Goal: Information Seeking & Learning: Check status

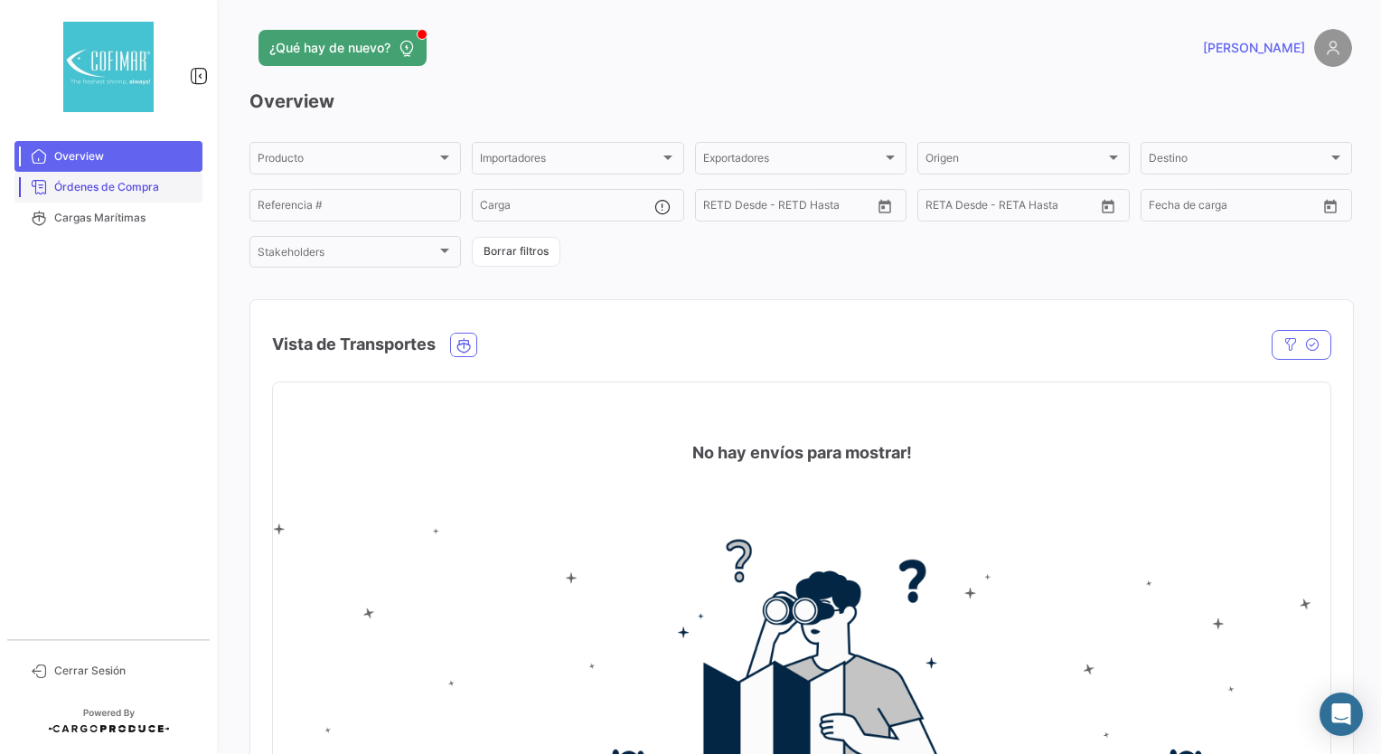
click at [105, 192] on span "Órdenes de Compra" at bounding box center [124, 187] width 141 height 16
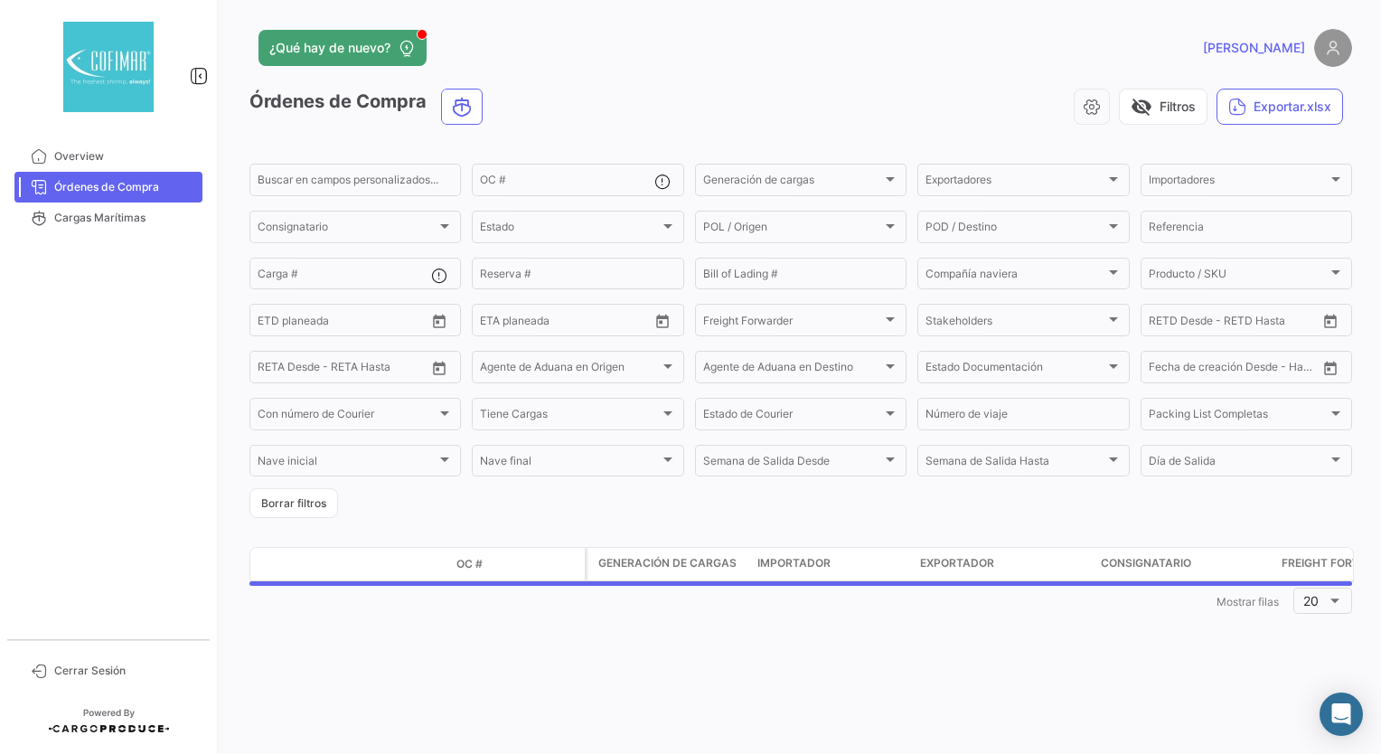
click at [427, 155] on app-list-header "Órdenes de Compra visibility_off Filtros Exportar.xlsx Buscar en campos persona…" at bounding box center [800, 303] width 1102 height 429
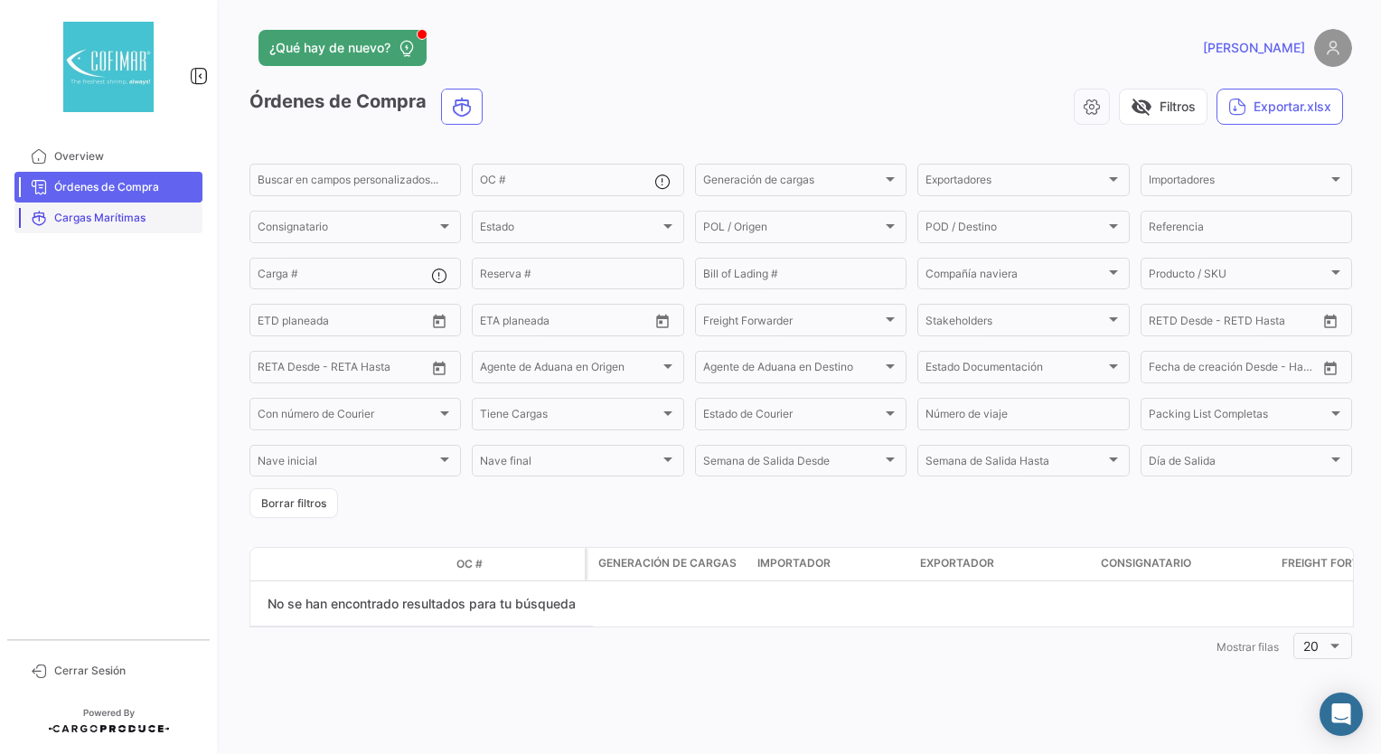
click at [107, 219] on span "Cargas Marítimas" at bounding box center [124, 218] width 141 height 16
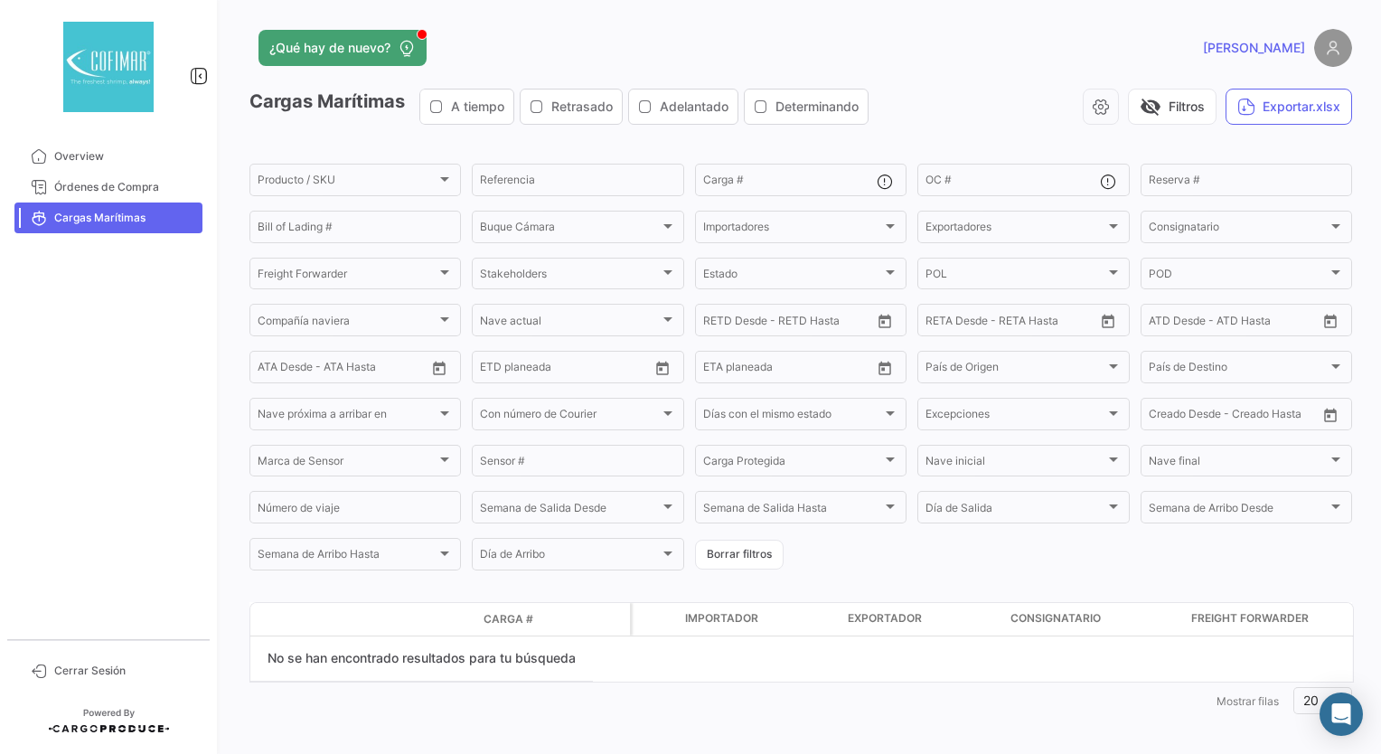
scroll to position [11, 0]
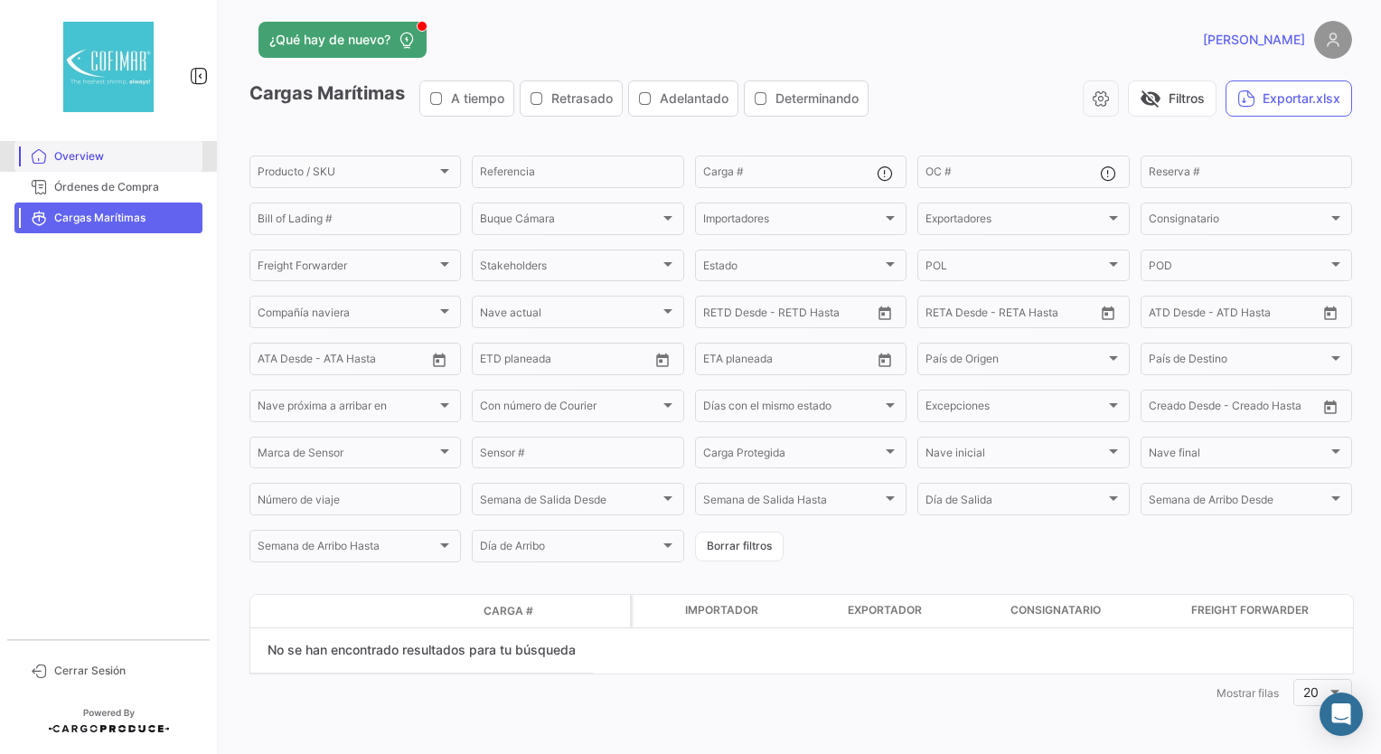
click at [80, 154] on span "Overview" at bounding box center [124, 156] width 141 height 16
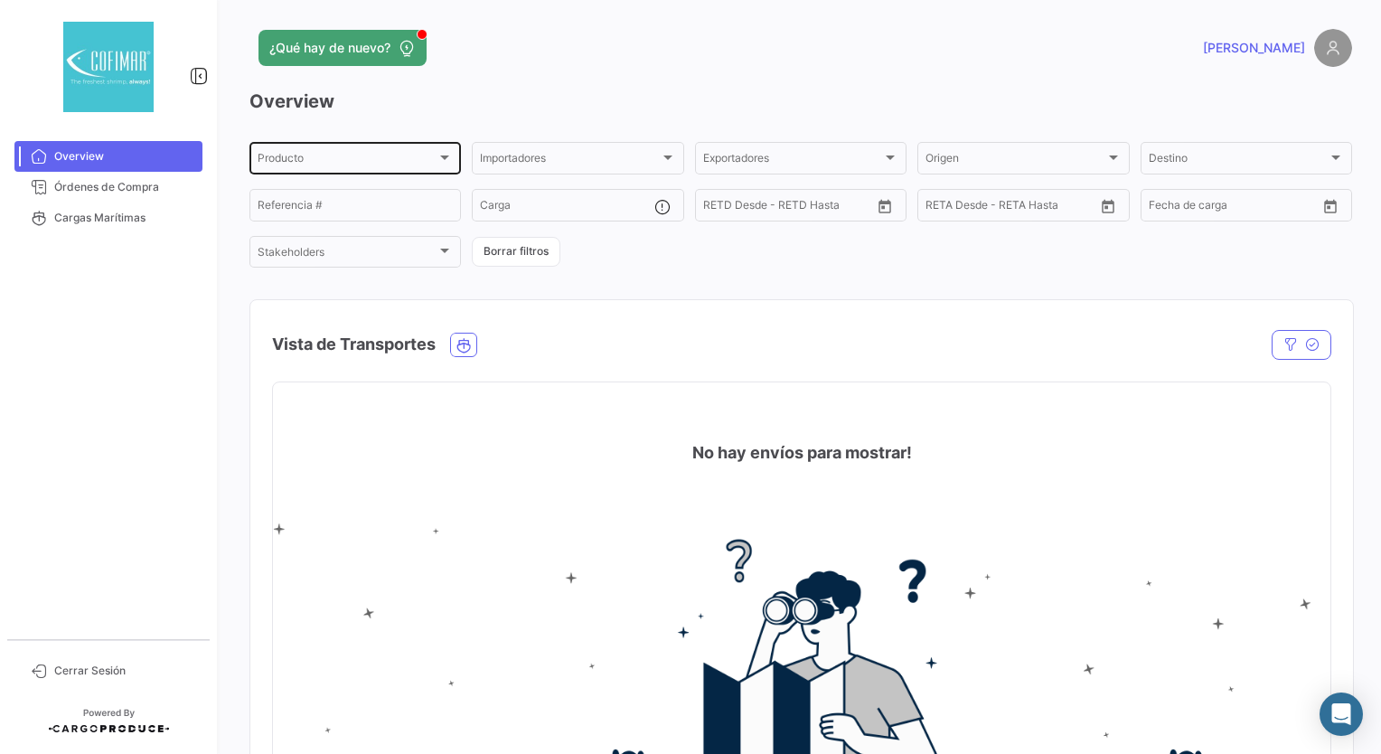
click at [398, 147] on div "Producto Producto" at bounding box center [355, 156] width 195 height 35
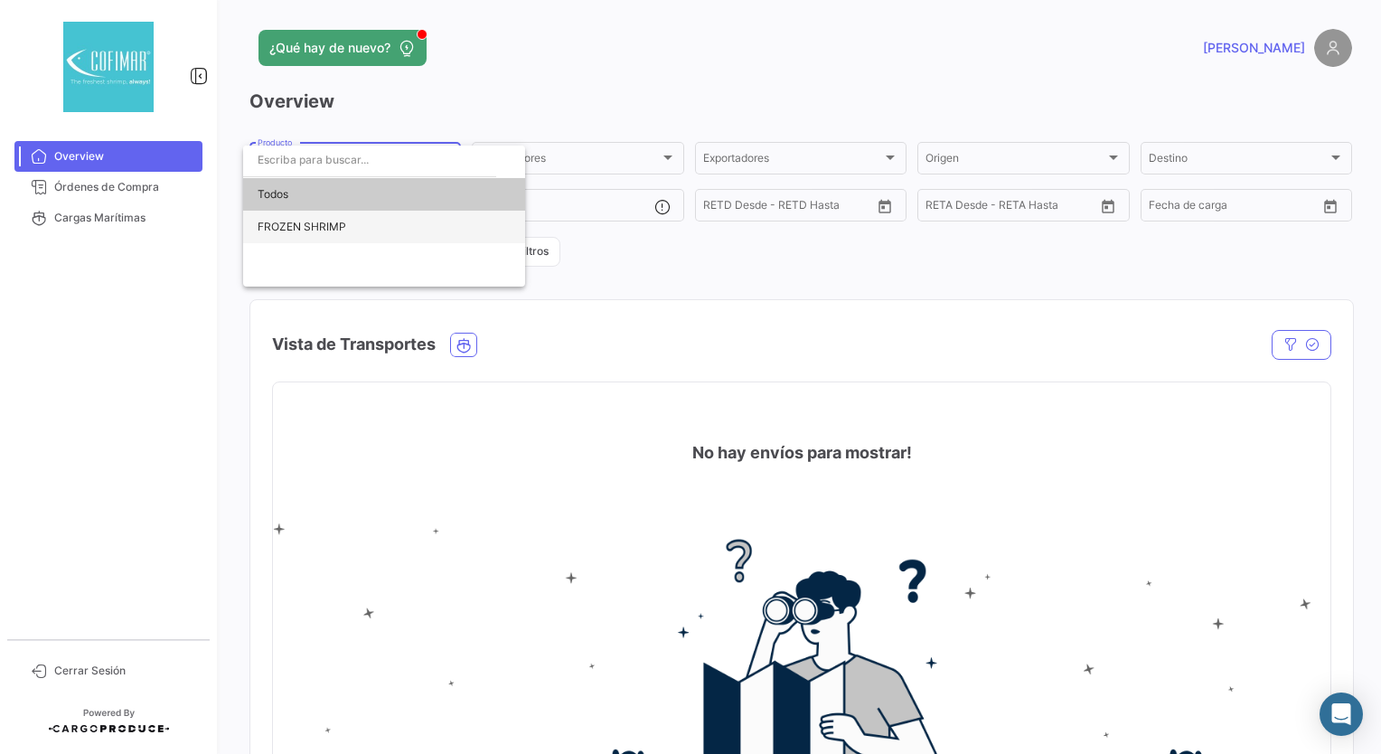
drag, startPoint x: 301, startPoint y: 215, endPoint x: 316, endPoint y: 209, distance: 16.6
click at [302, 215] on span "FROZEN SHRIMP" at bounding box center [384, 227] width 253 height 33
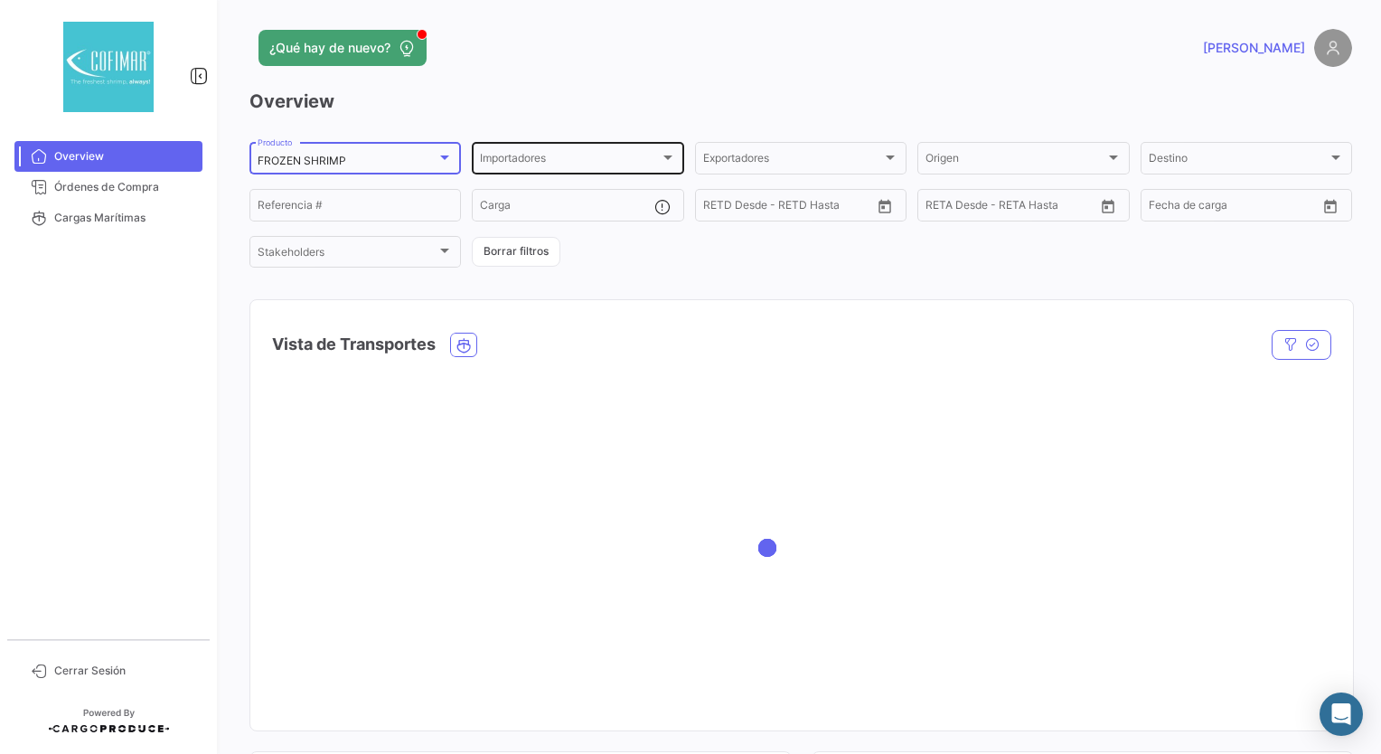
click at [539, 157] on span "Importadores" at bounding box center [569, 161] width 179 height 13
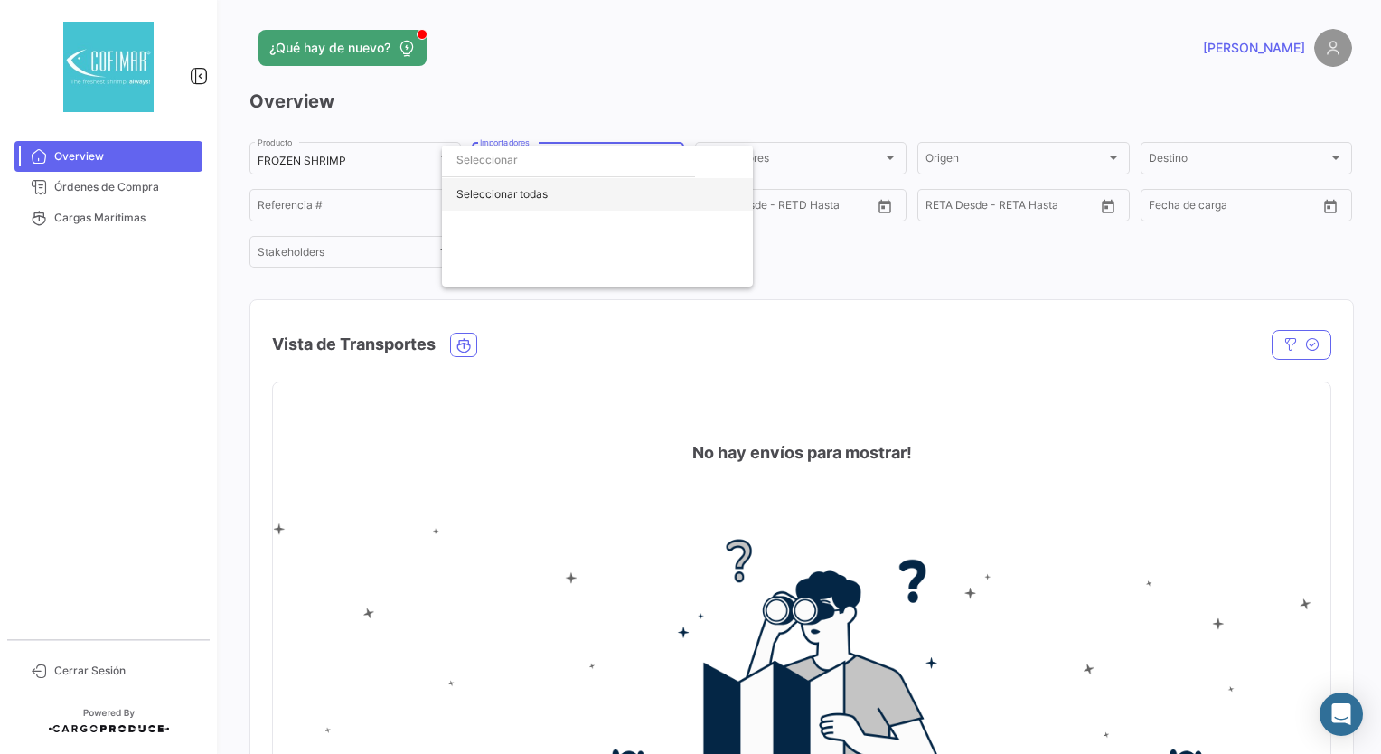
click at [533, 201] on div "Seleccionar todas" at bounding box center [597, 194] width 311 height 33
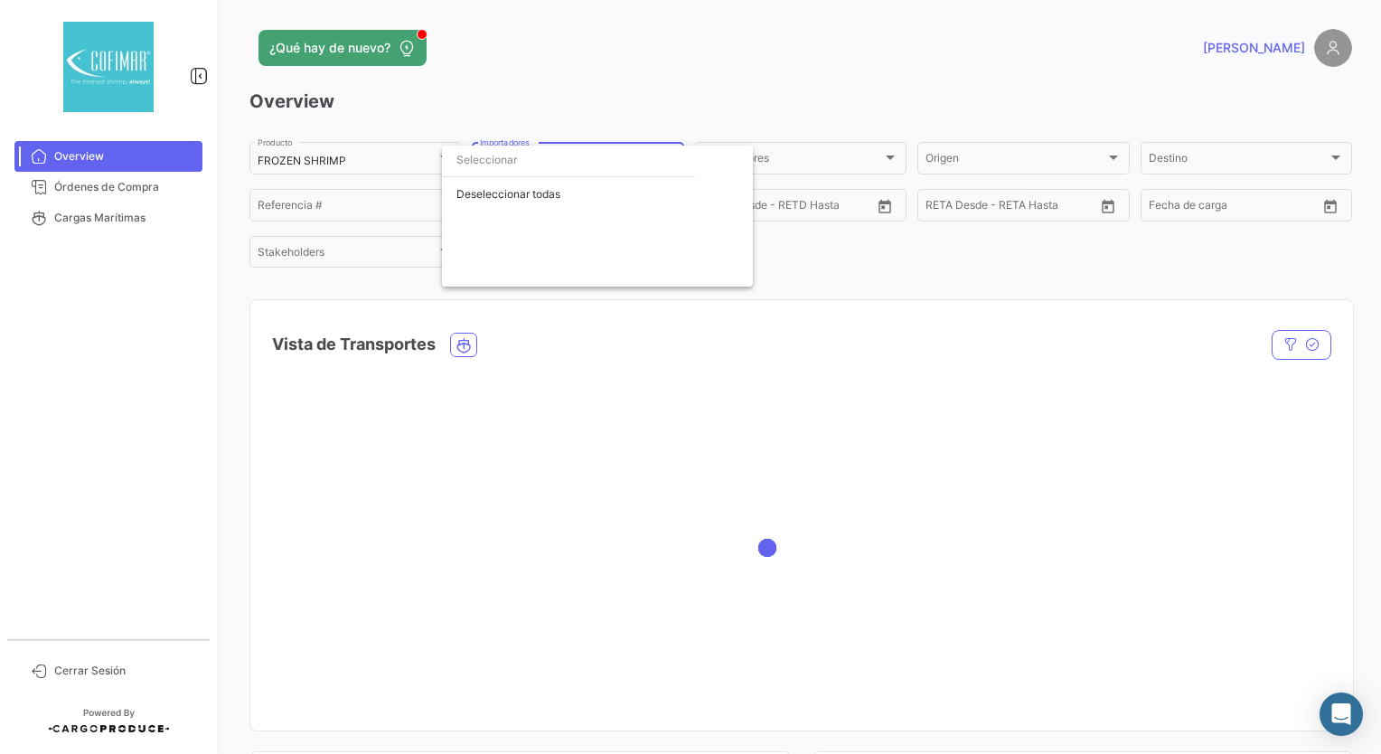
click at [540, 104] on div at bounding box center [690, 377] width 1381 height 754
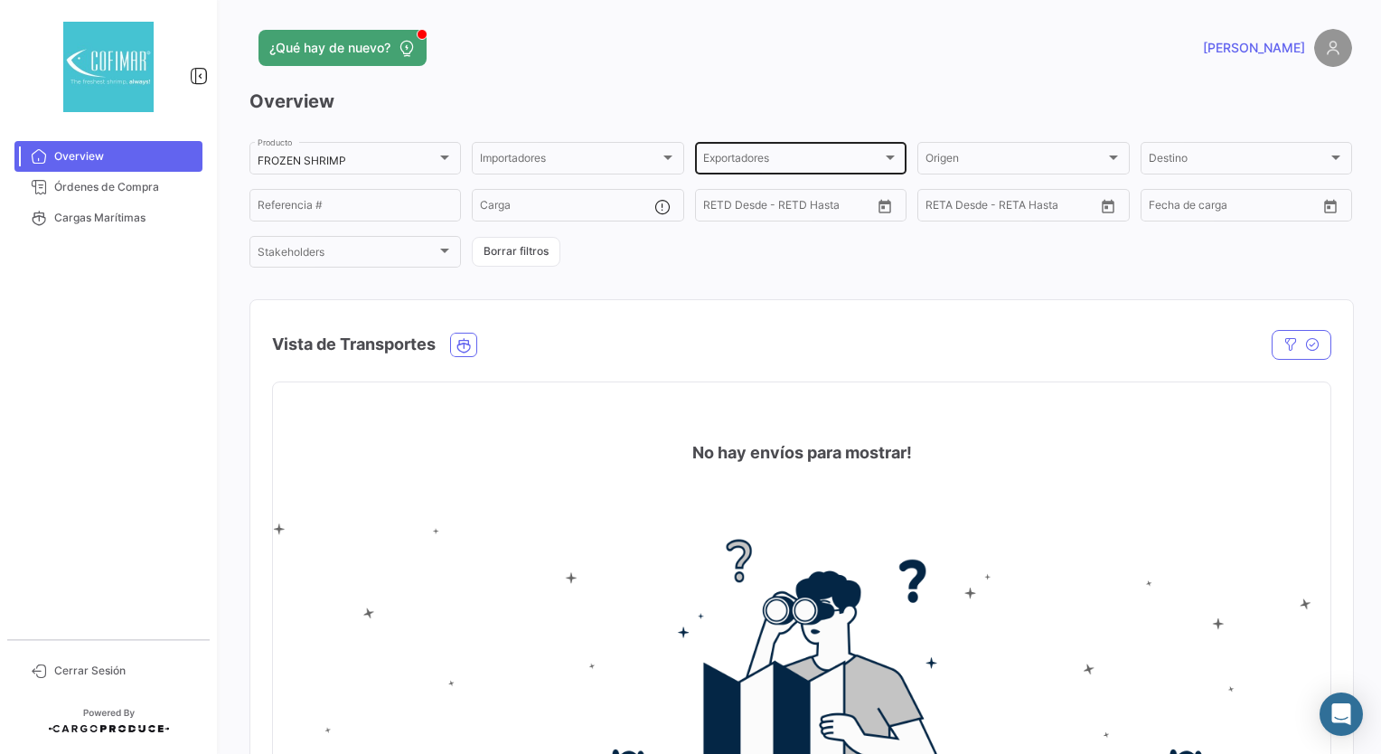
click at [772, 150] on div "Exportadores Exportadores" at bounding box center [800, 156] width 195 height 35
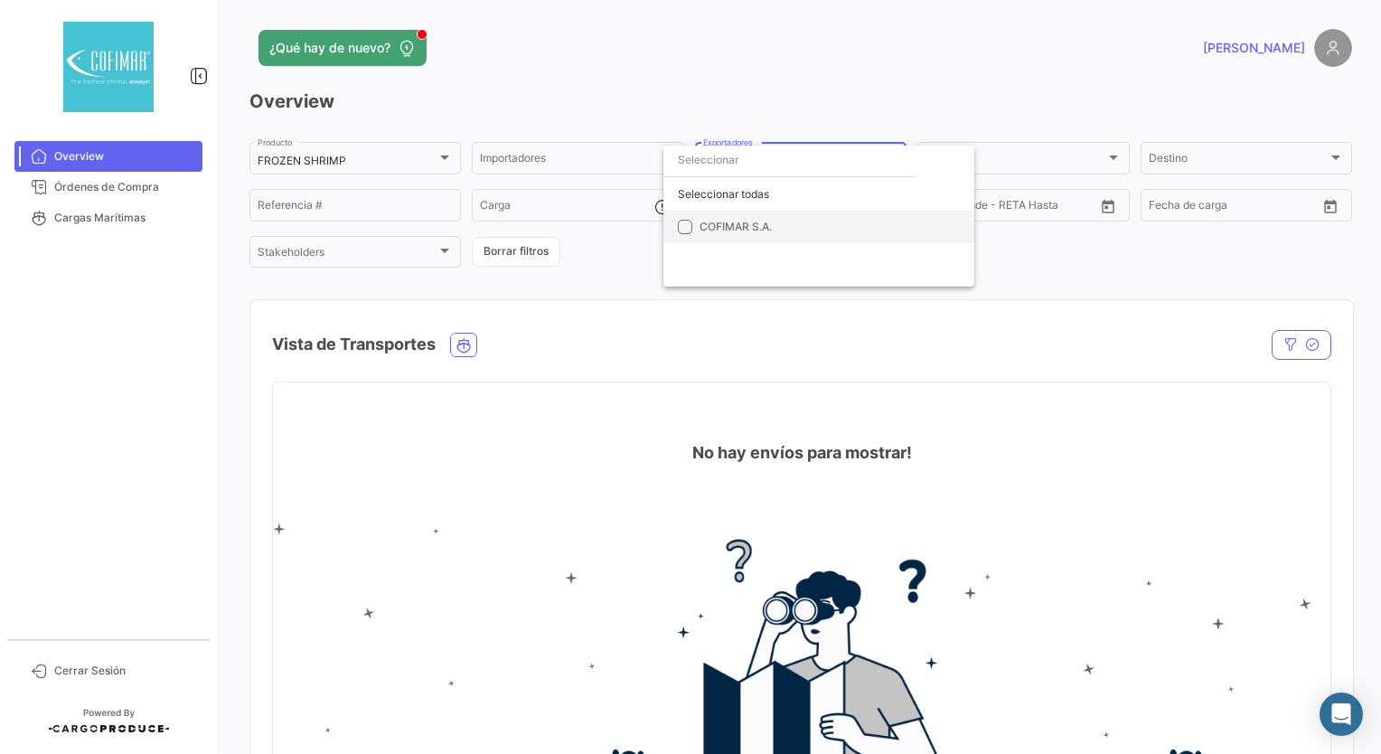
click at [738, 224] on span "COFIMAR S.A." at bounding box center [735, 227] width 72 height 14
click at [1099, 159] on div at bounding box center [690, 377] width 1381 height 754
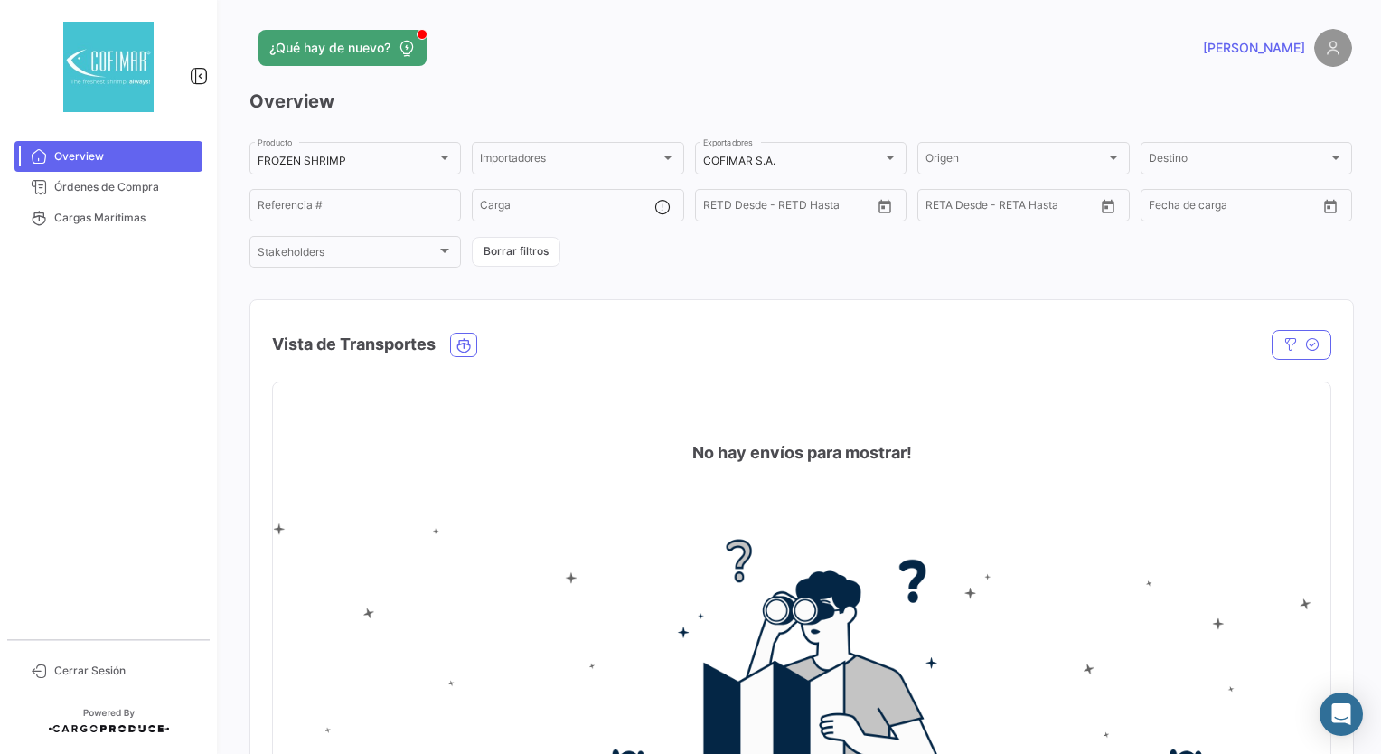
click at [1105, 159] on div at bounding box center [1113, 157] width 16 height 14
click at [1288, 165] on div at bounding box center [690, 377] width 1381 height 754
click at [1327, 160] on div at bounding box center [1335, 157] width 16 height 14
click at [420, 208] on div at bounding box center [690, 377] width 1381 height 754
click at [609, 211] on input "Carga" at bounding box center [566, 207] width 173 height 13
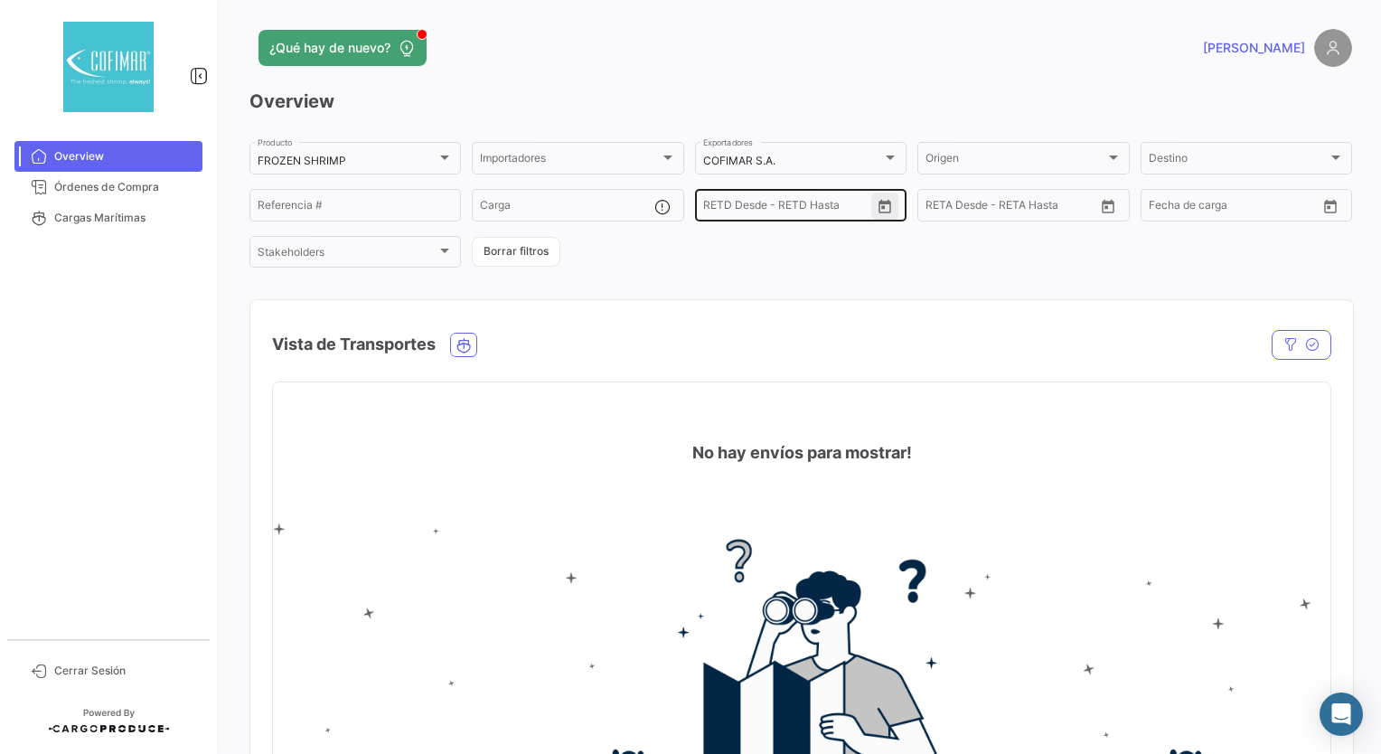
click at [876, 205] on icon "Open calendar" at bounding box center [884, 207] width 16 height 16
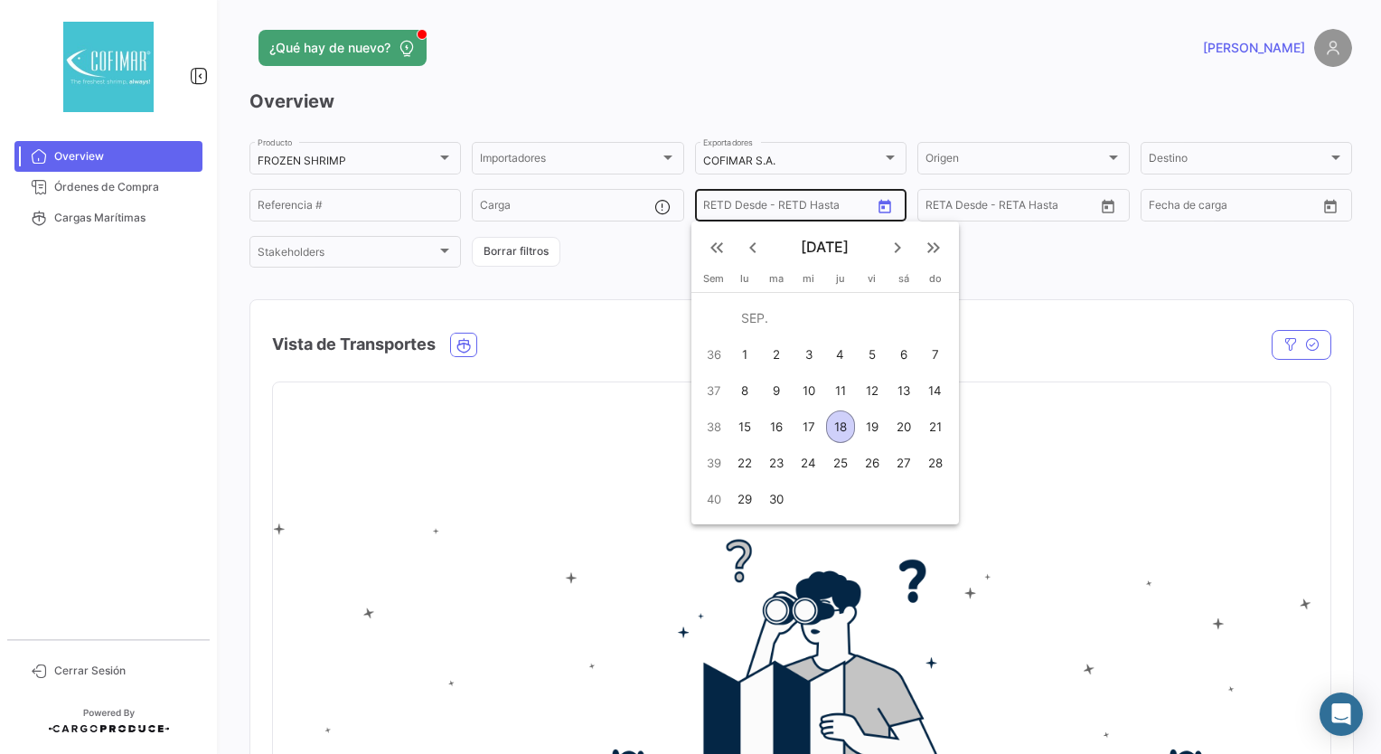
click at [872, 205] on div at bounding box center [690, 377] width 1381 height 754
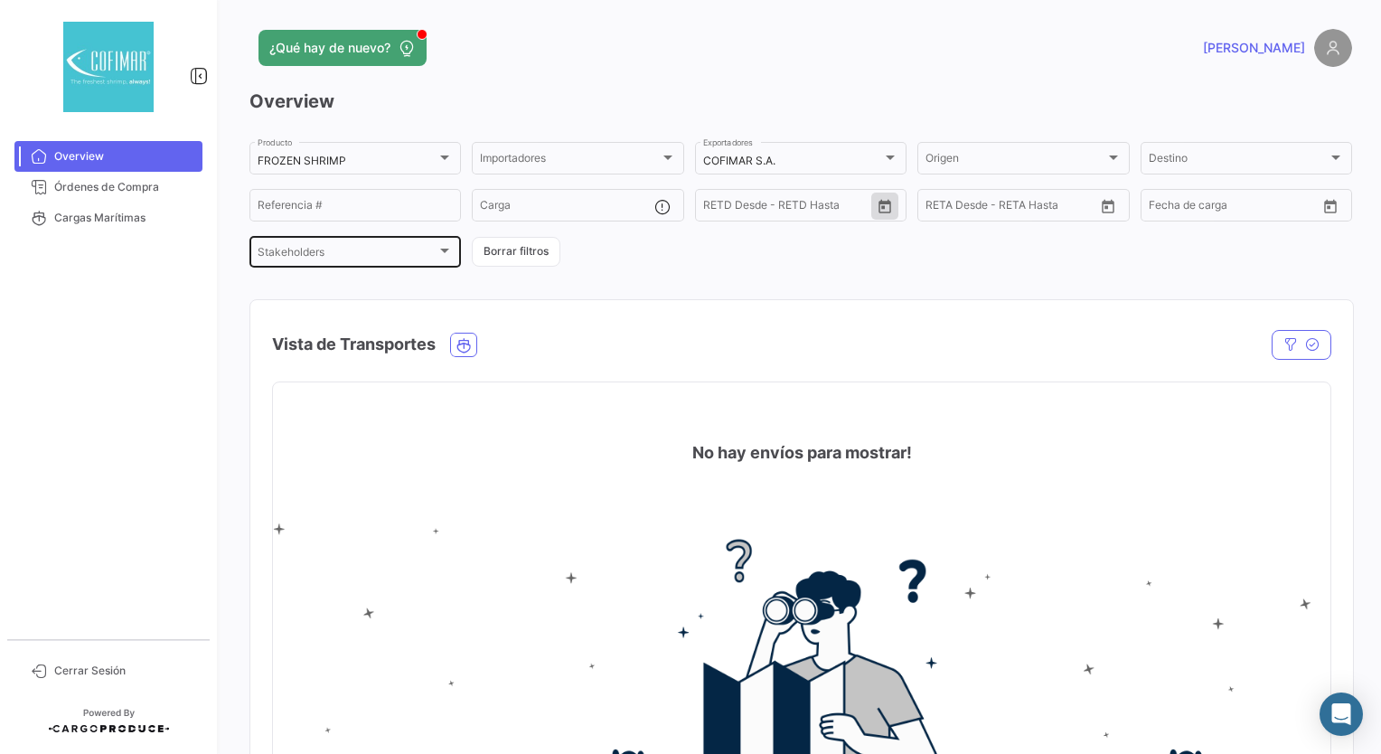
click at [426, 260] on div "Stakeholders" at bounding box center [347, 254] width 179 height 13
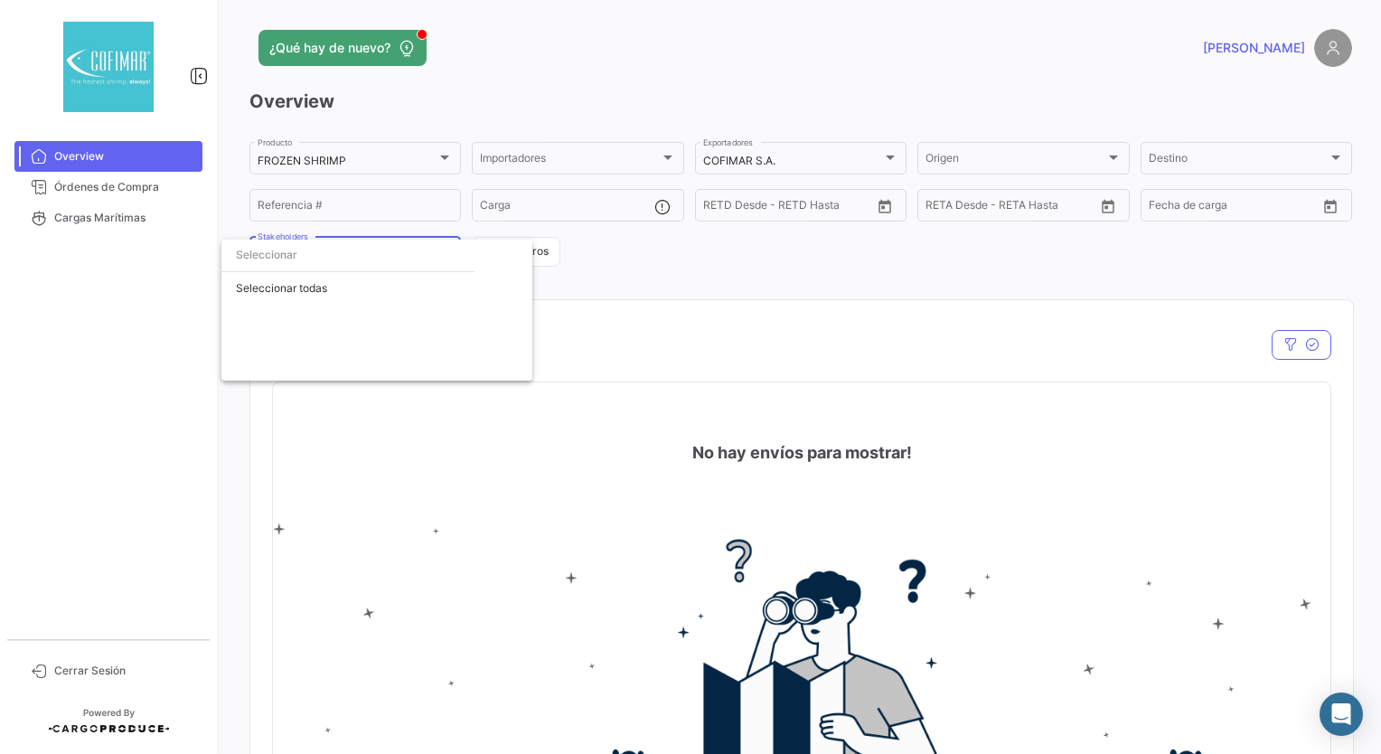
click at [155, 313] on div at bounding box center [690, 377] width 1381 height 754
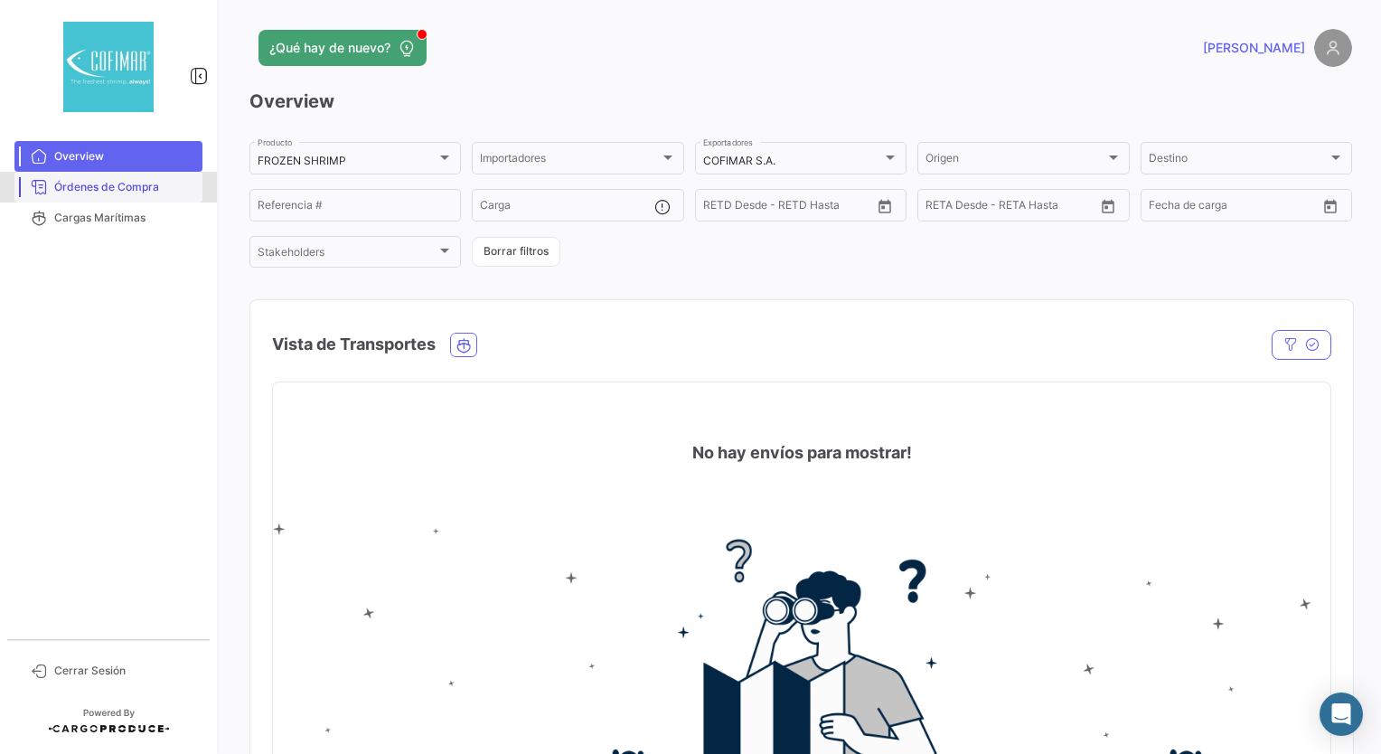
click at [110, 187] on span "Órdenes de Compra" at bounding box center [124, 187] width 141 height 16
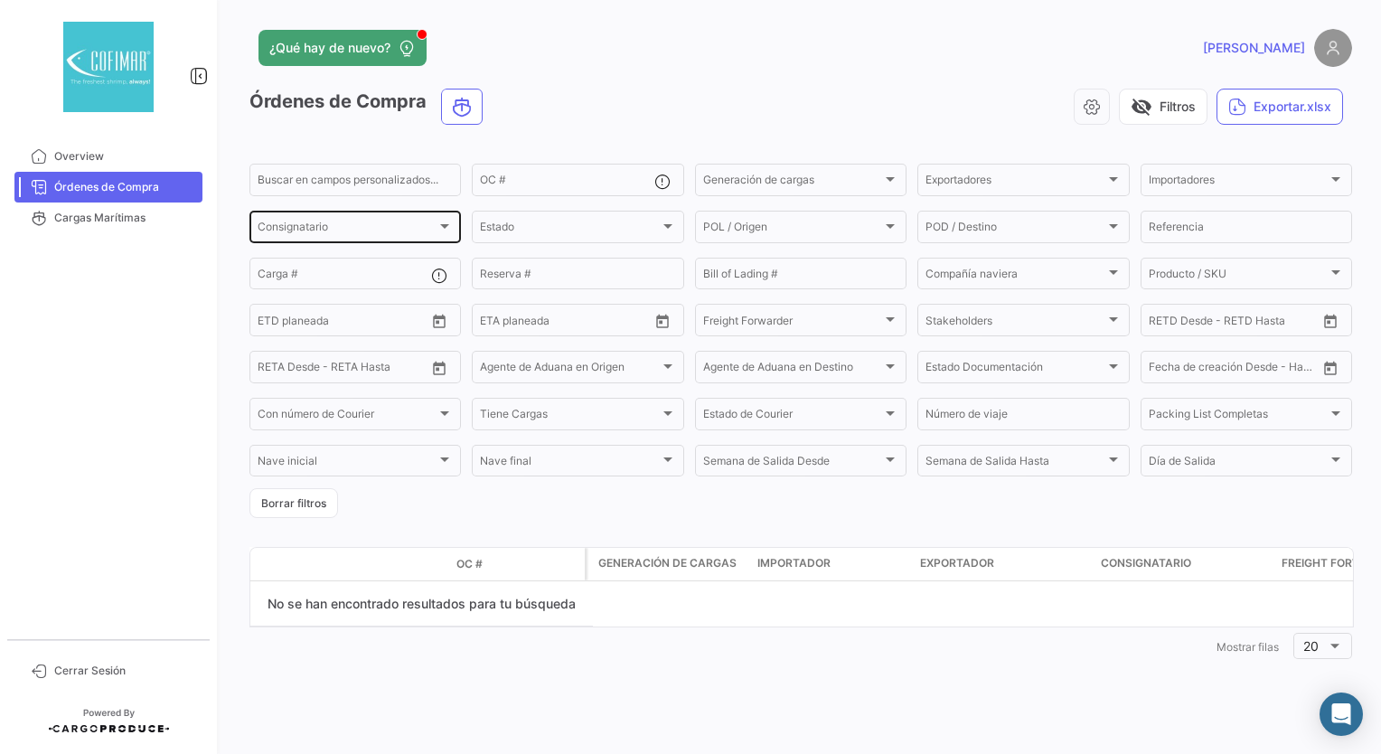
click at [433, 225] on div "Consignatario" at bounding box center [347, 229] width 179 height 13
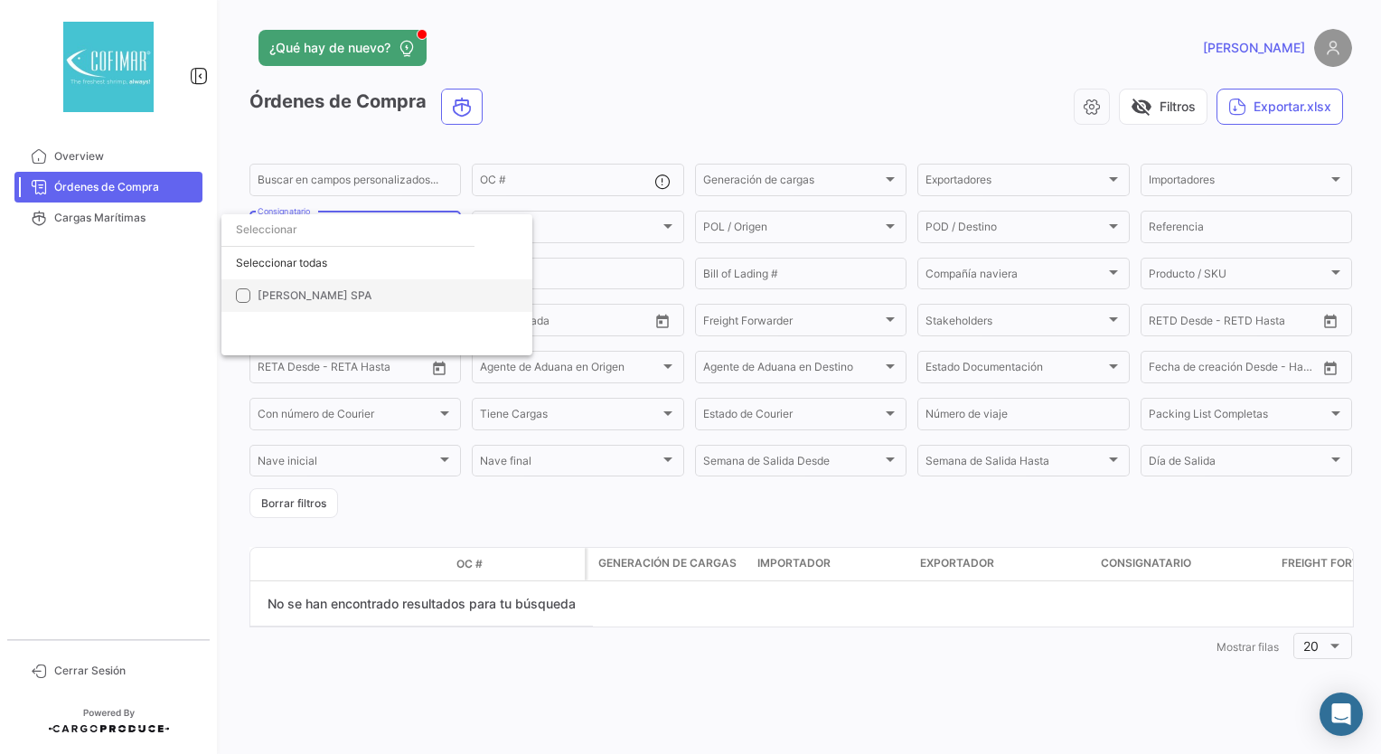
click at [245, 291] on mat-pseudo-checkbox at bounding box center [243, 295] width 14 height 14
click at [306, 370] on div at bounding box center [690, 377] width 1381 height 754
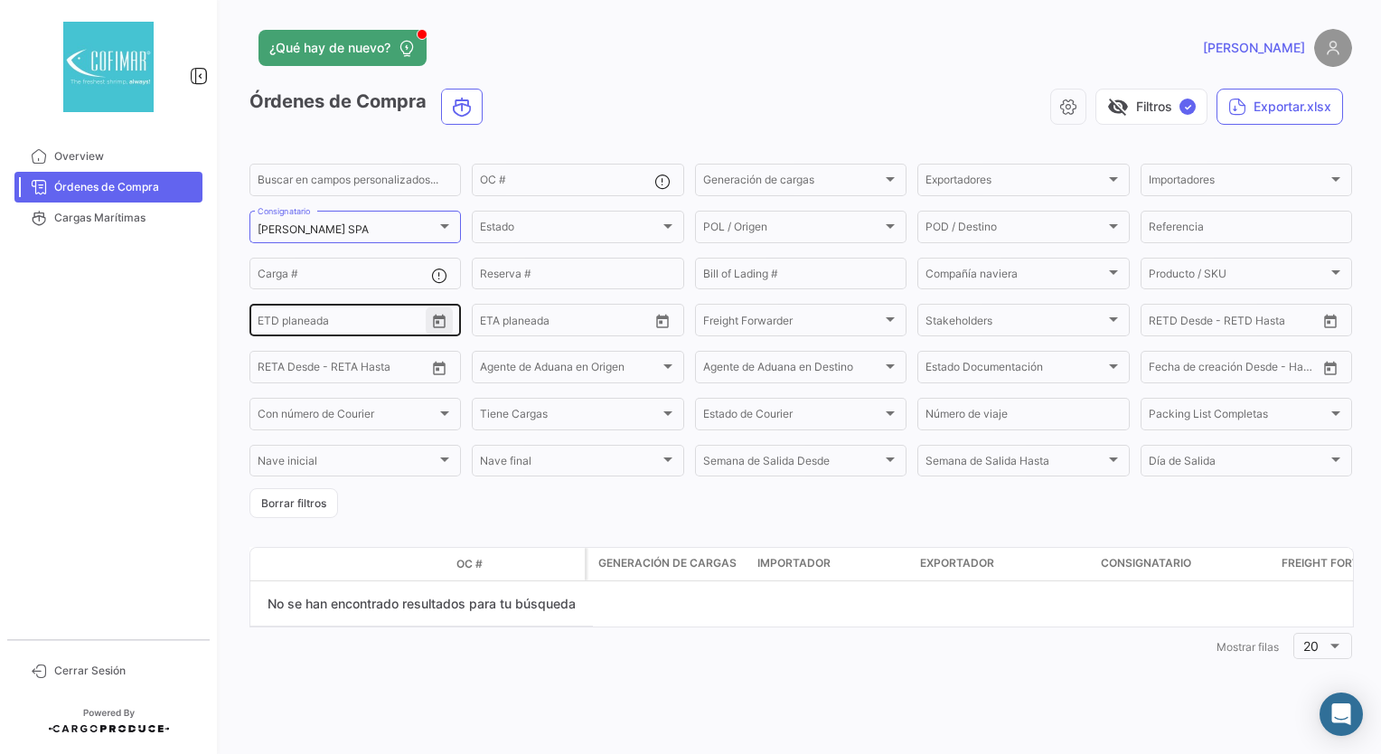
click at [440, 330] on icon "Open calendar" at bounding box center [439, 322] width 16 height 16
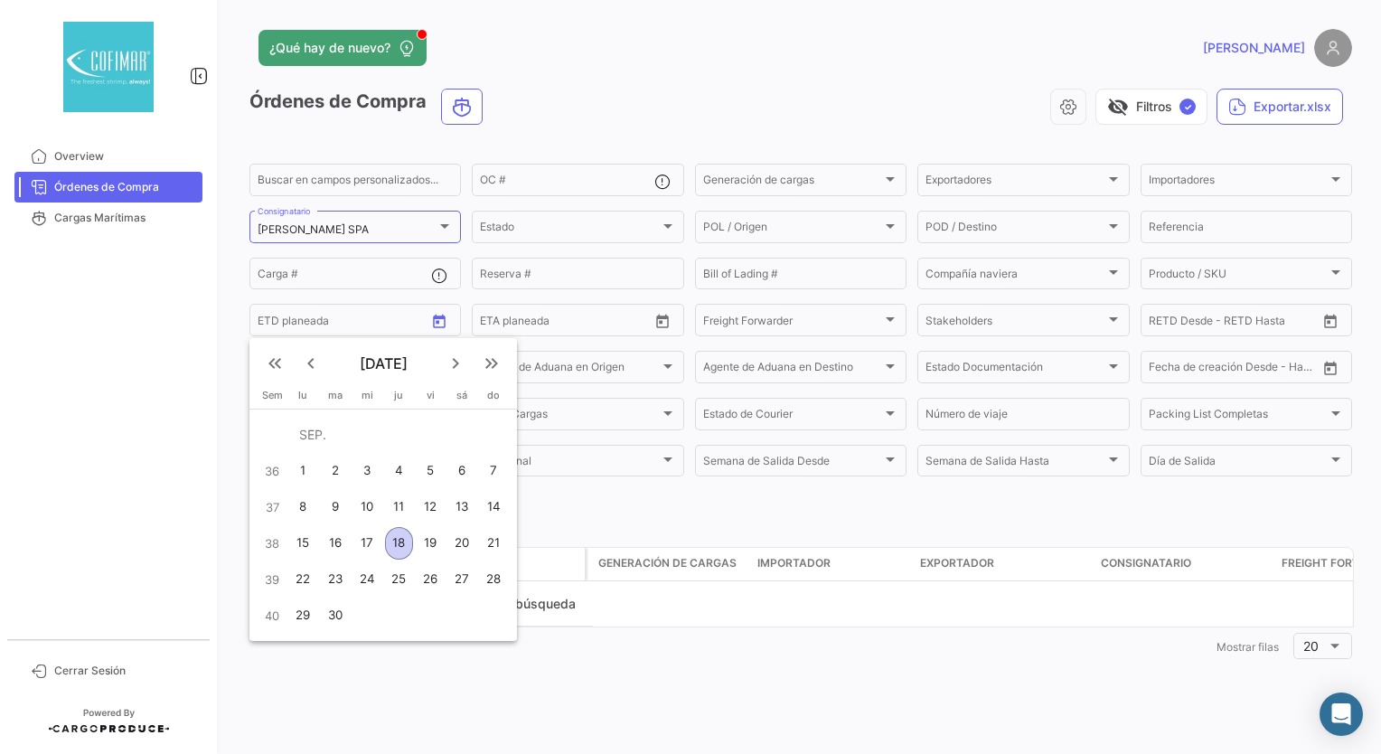
click at [274, 366] on mat-icon "keyboard_double_arrow_left" at bounding box center [275, 363] width 22 height 22
click at [304, 468] on div "2" at bounding box center [303, 470] width 28 height 33
type input "[DATE]"
click at [481, 574] on div "29" at bounding box center [493, 579] width 29 height 33
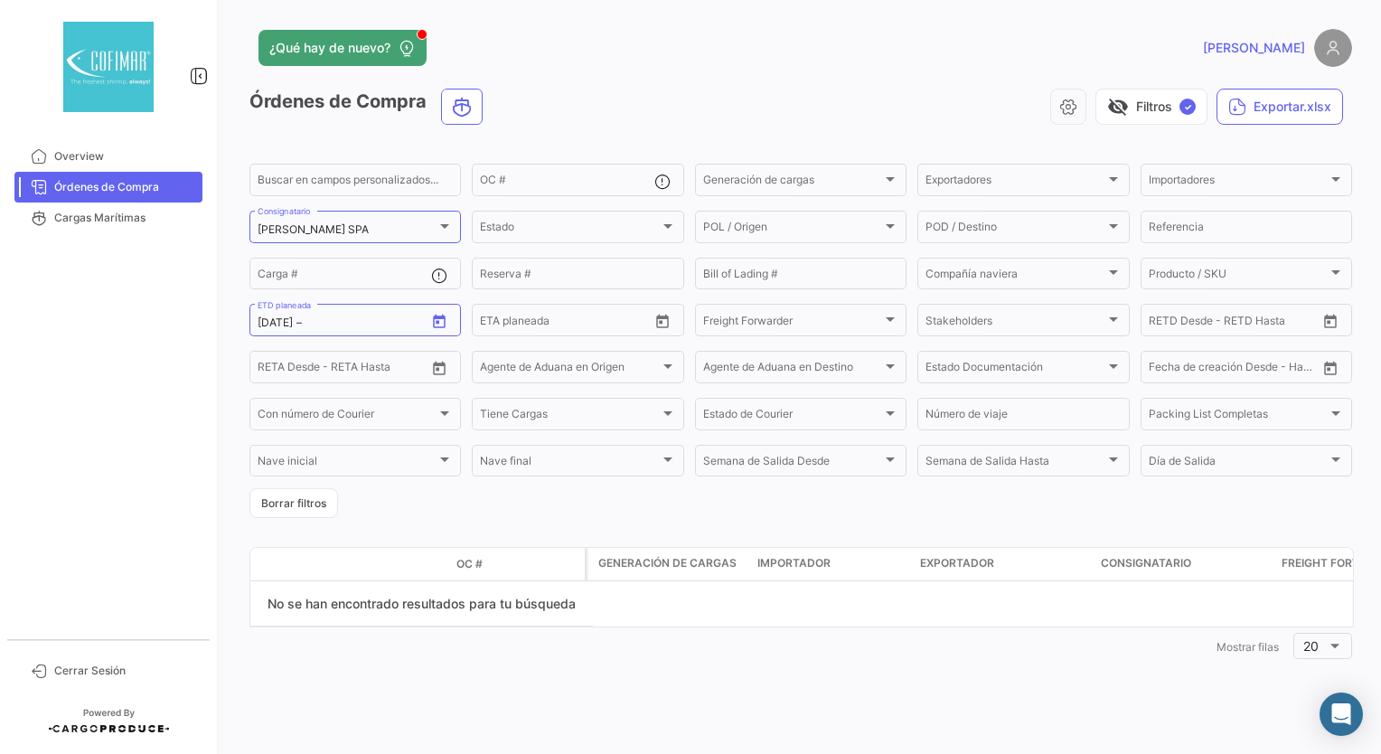
type input "[DATE]"
click at [437, 414] on div at bounding box center [444, 413] width 16 height 14
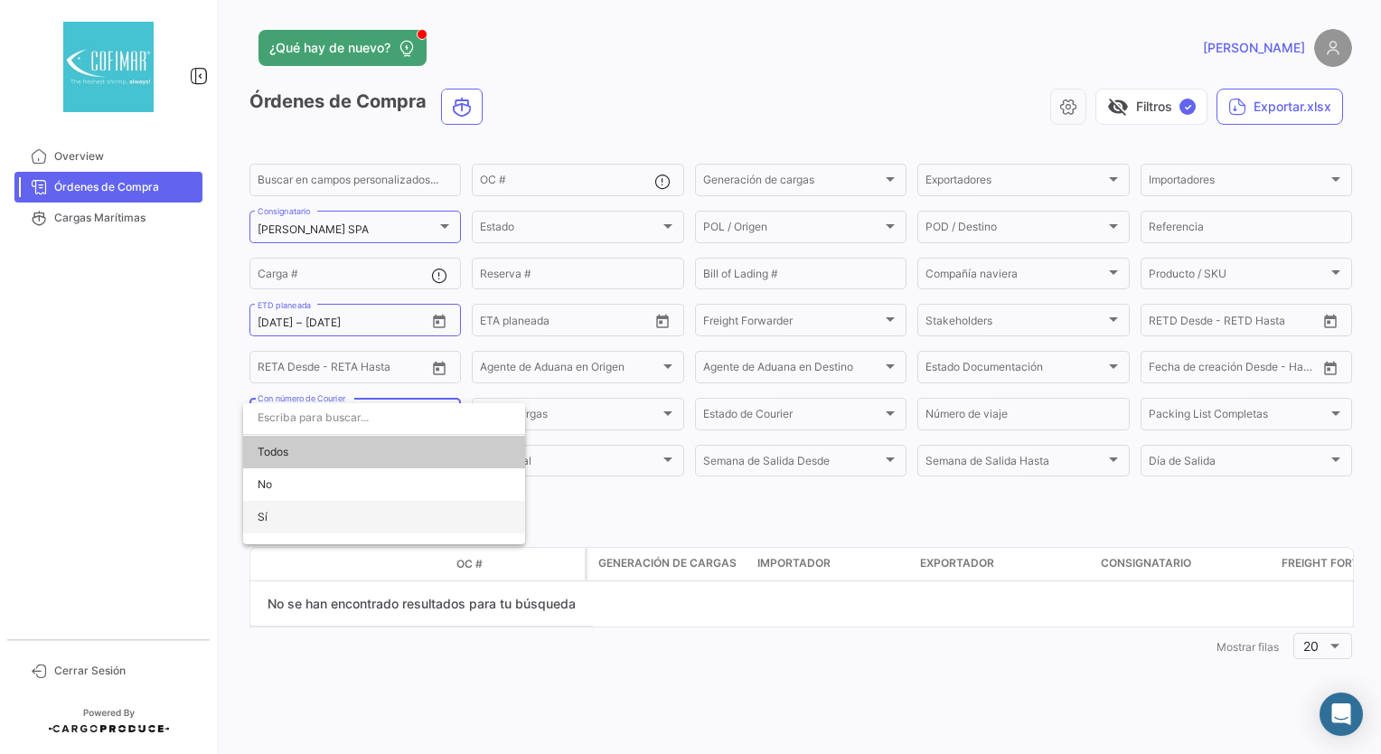
click at [293, 513] on span "Sí" at bounding box center [384, 517] width 253 height 33
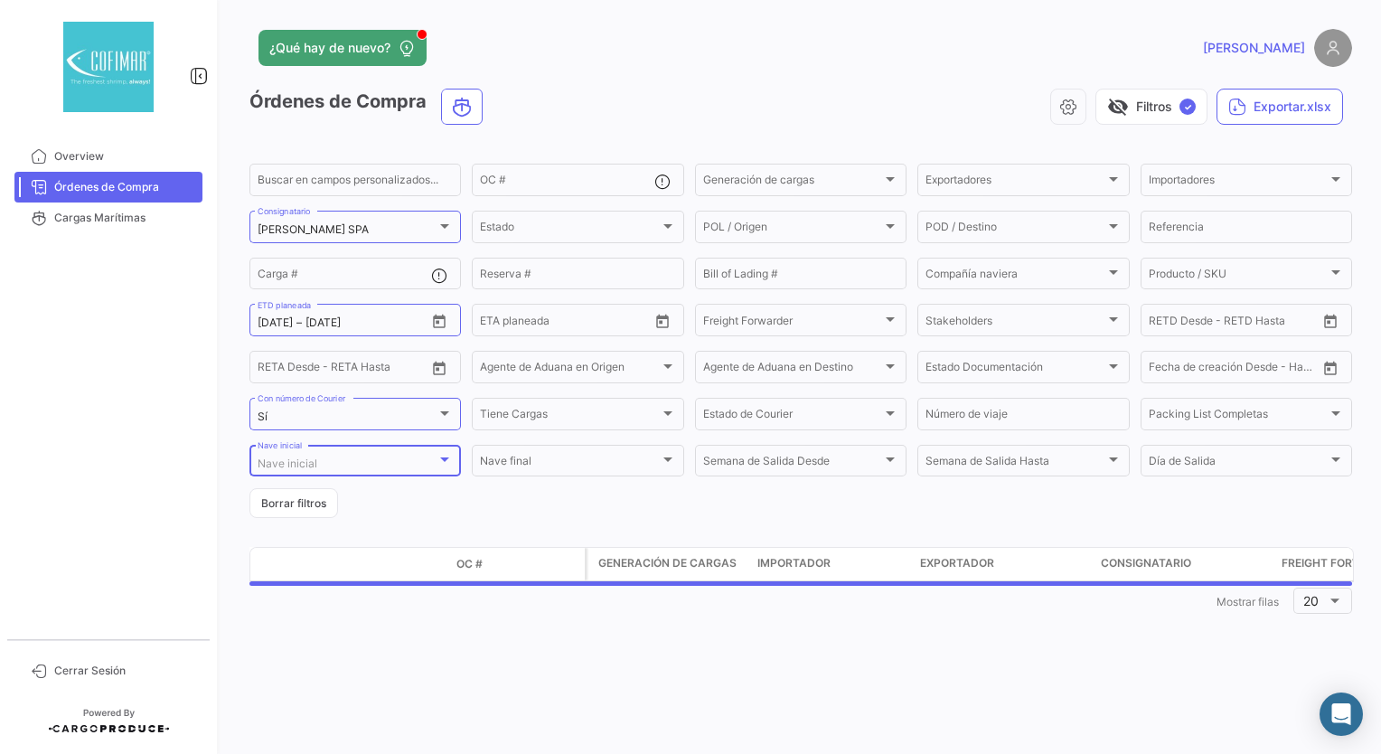
click at [365, 466] on div "Nave inicial" at bounding box center [347, 463] width 179 height 13
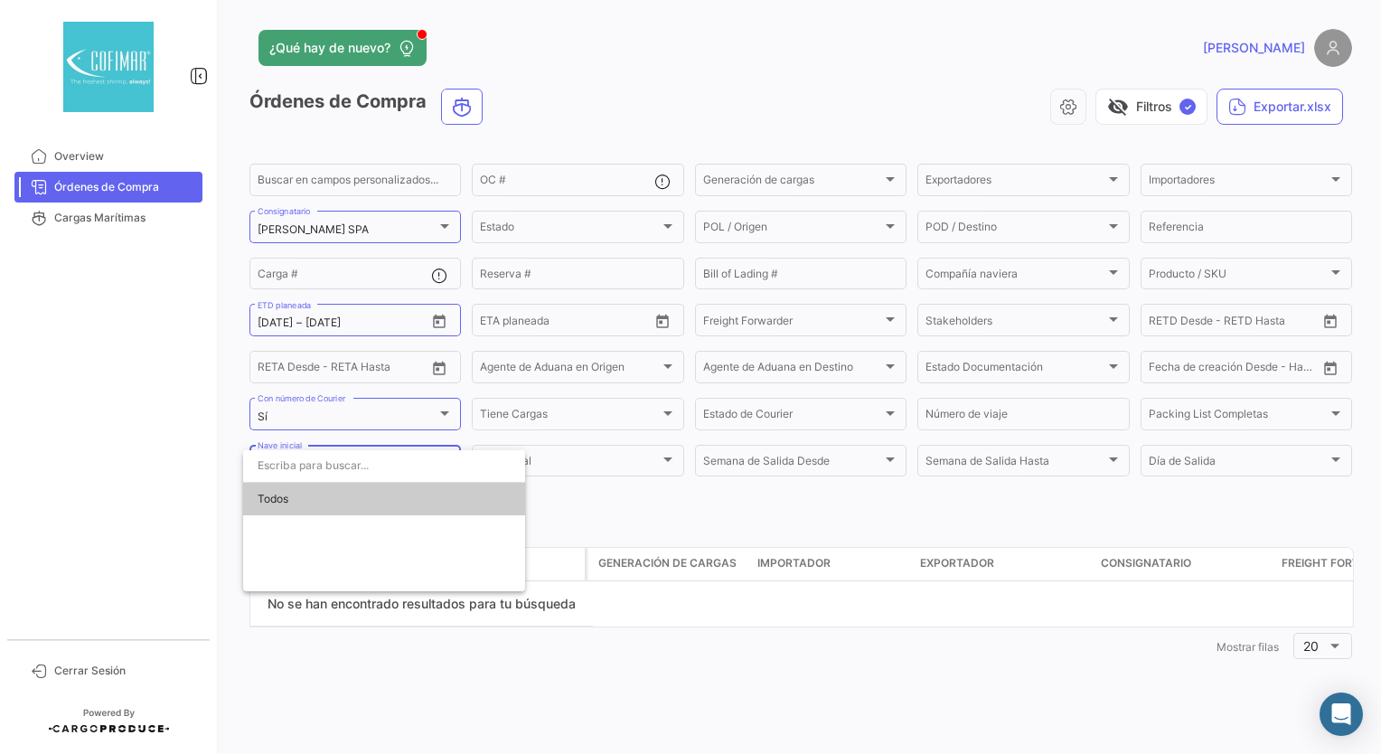
click at [376, 503] on span "Todos" at bounding box center [384, 499] width 253 height 33
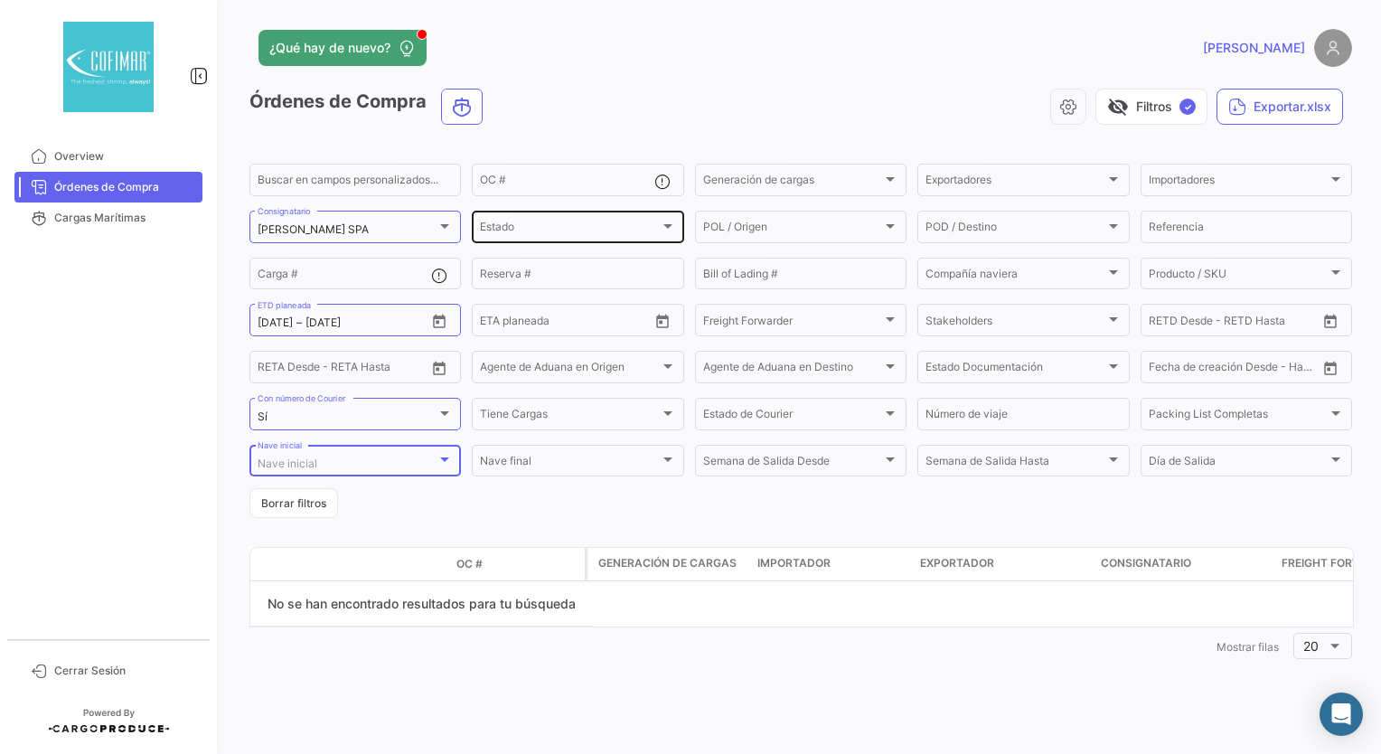
click at [642, 235] on div "Estado" at bounding box center [569, 229] width 179 height 13
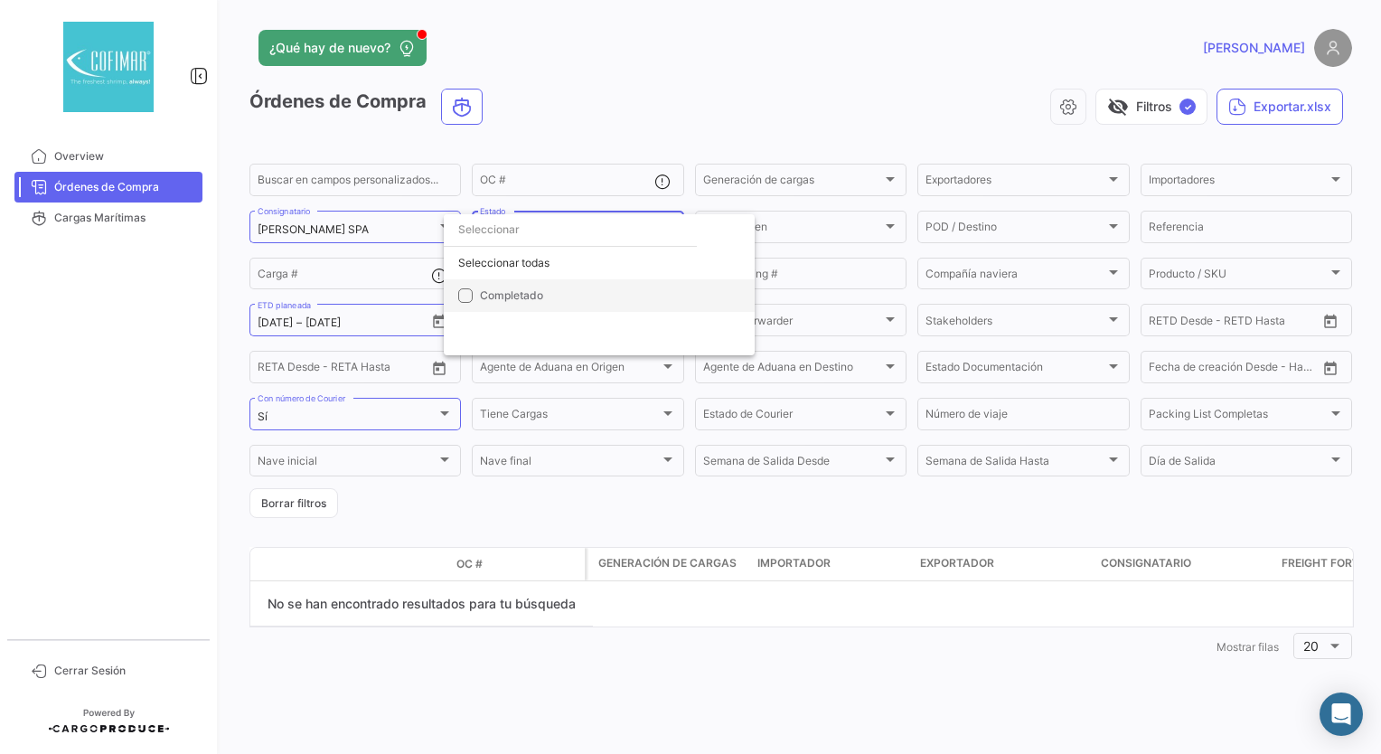
click at [531, 298] on span "Completado" at bounding box center [511, 295] width 63 height 14
click at [1198, 179] on div at bounding box center [690, 377] width 1381 height 754
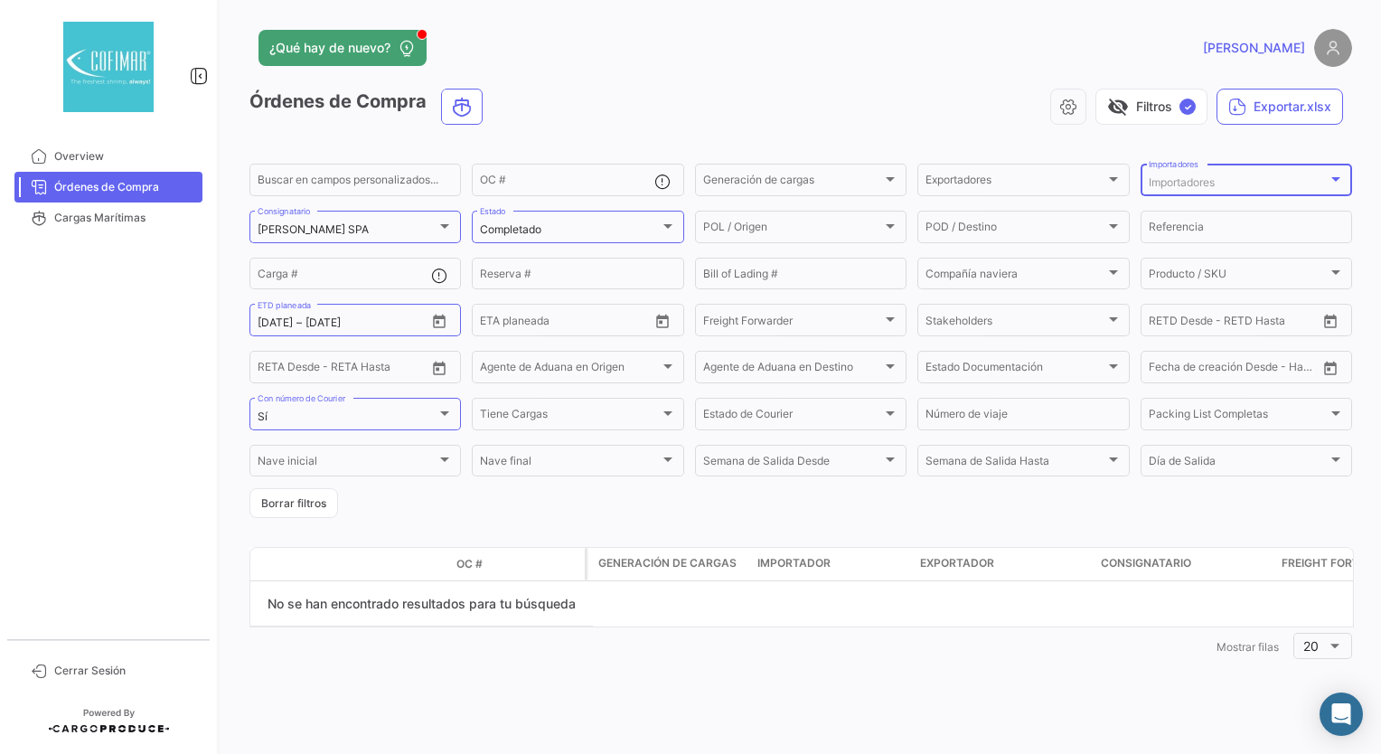
click at [1198, 179] on span "Importadores" at bounding box center [1181, 182] width 66 height 14
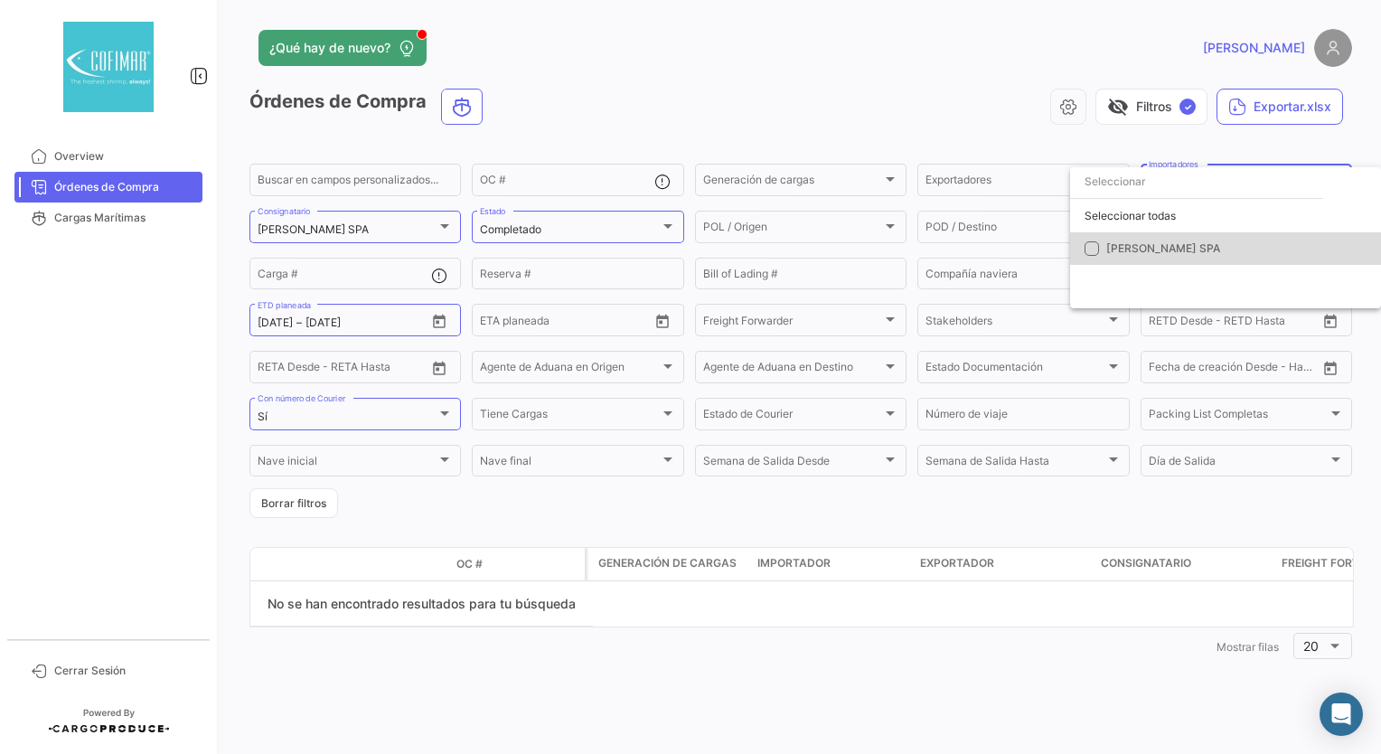
click at [1147, 248] on span "[PERSON_NAME] SPA" at bounding box center [1163, 248] width 114 height 14
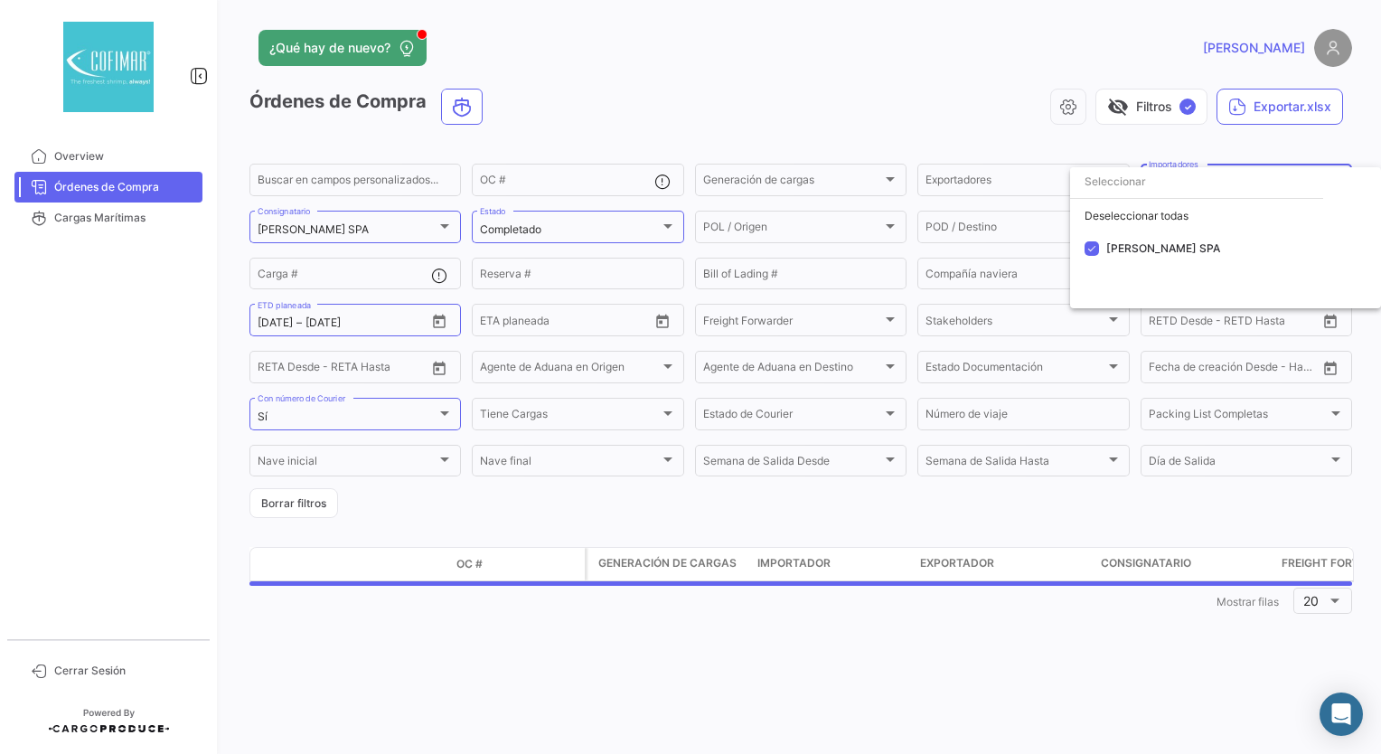
click at [1020, 186] on div at bounding box center [690, 377] width 1381 height 754
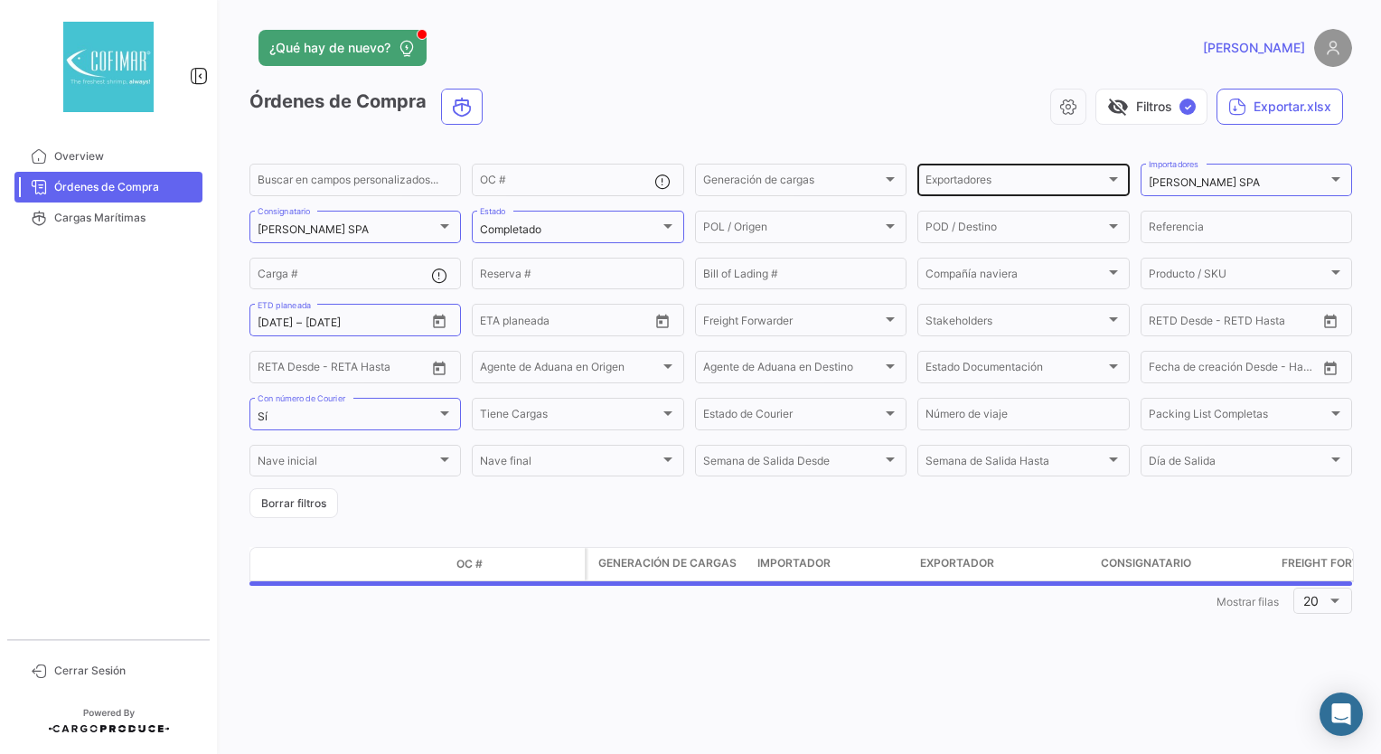
click at [1029, 182] on div "Exportadores" at bounding box center [1014, 182] width 179 height 13
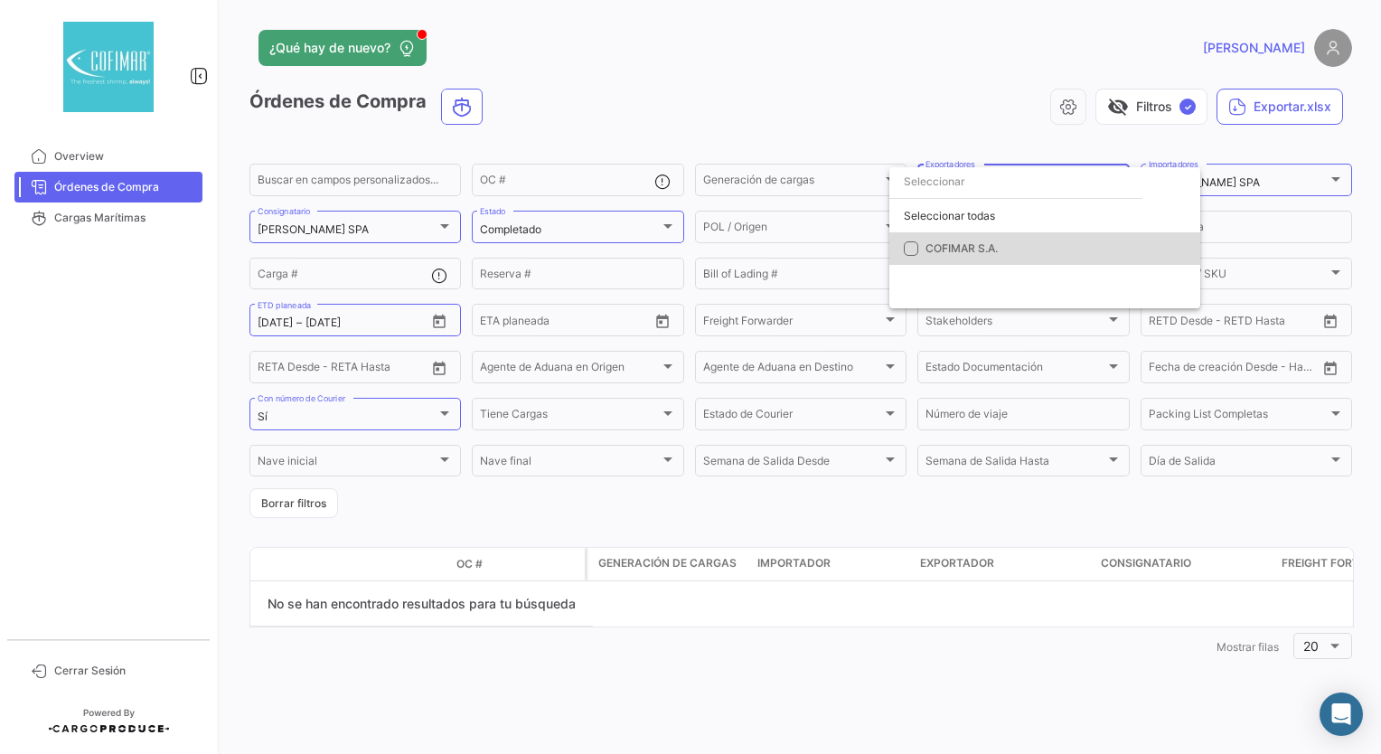
click at [990, 244] on span "COFIMAR S.A." at bounding box center [961, 248] width 72 height 14
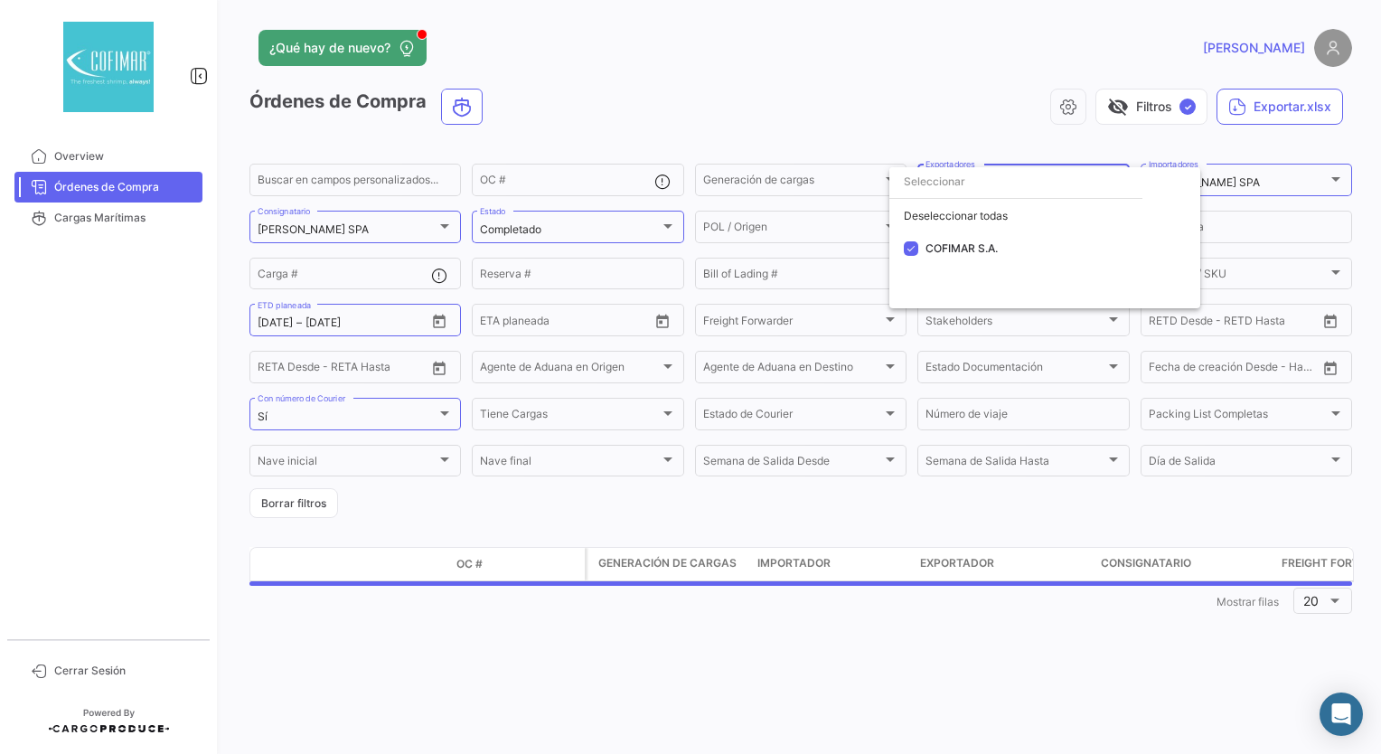
click at [808, 190] on div at bounding box center [690, 377] width 1381 height 754
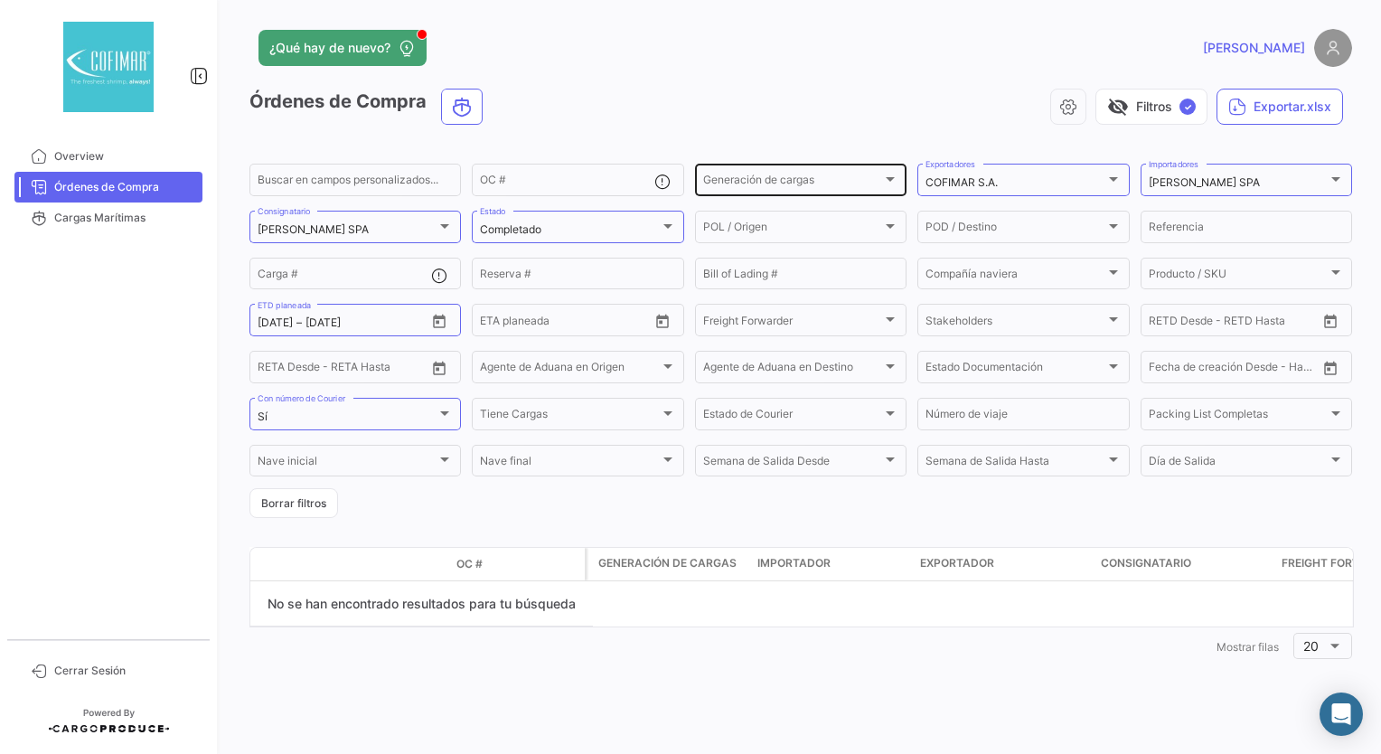
click at [824, 178] on div "Generación de cargas" at bounding box center [792, 182] width 179 height 13
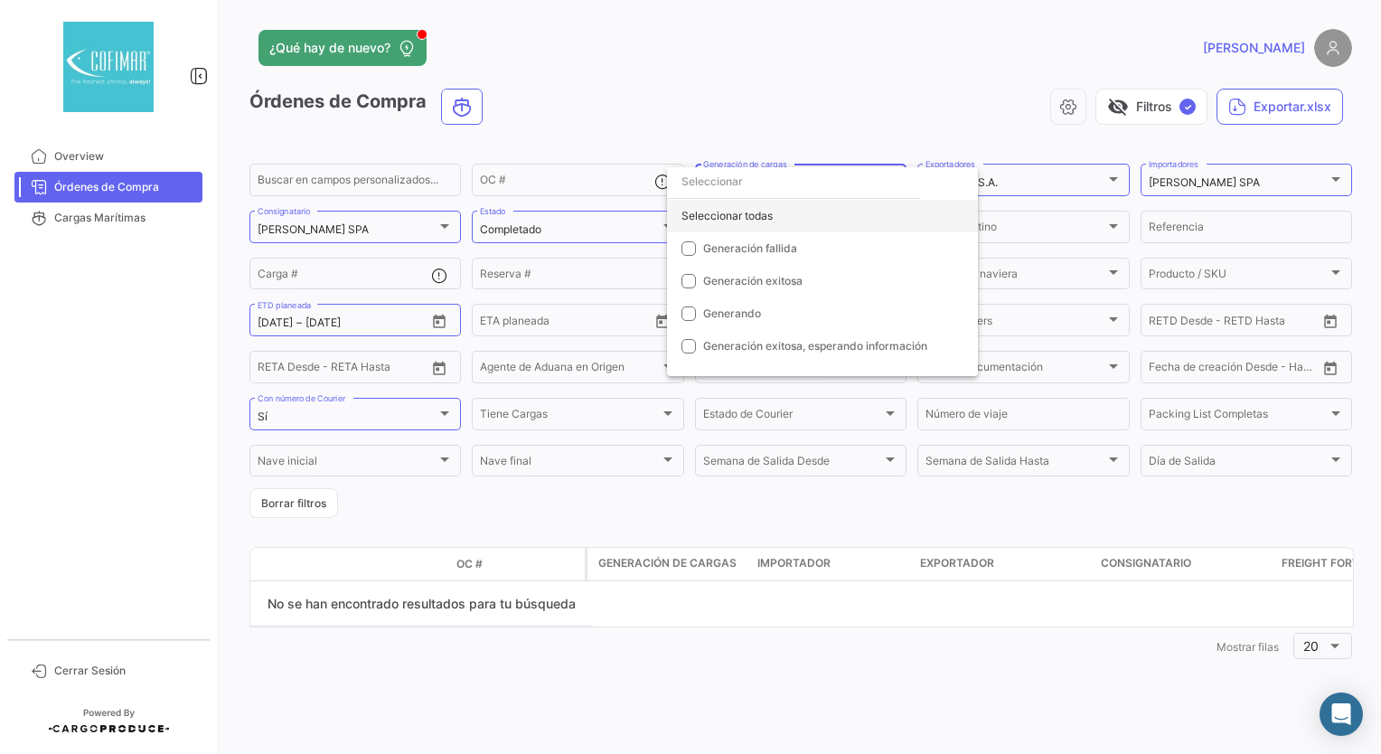
click at [704, 215] on div "Seleccionar todas" at bounding box center [822, 216] width 311 height 33
click at [113, 216] on div at bounding box center [690, 377] width 1381 height 754
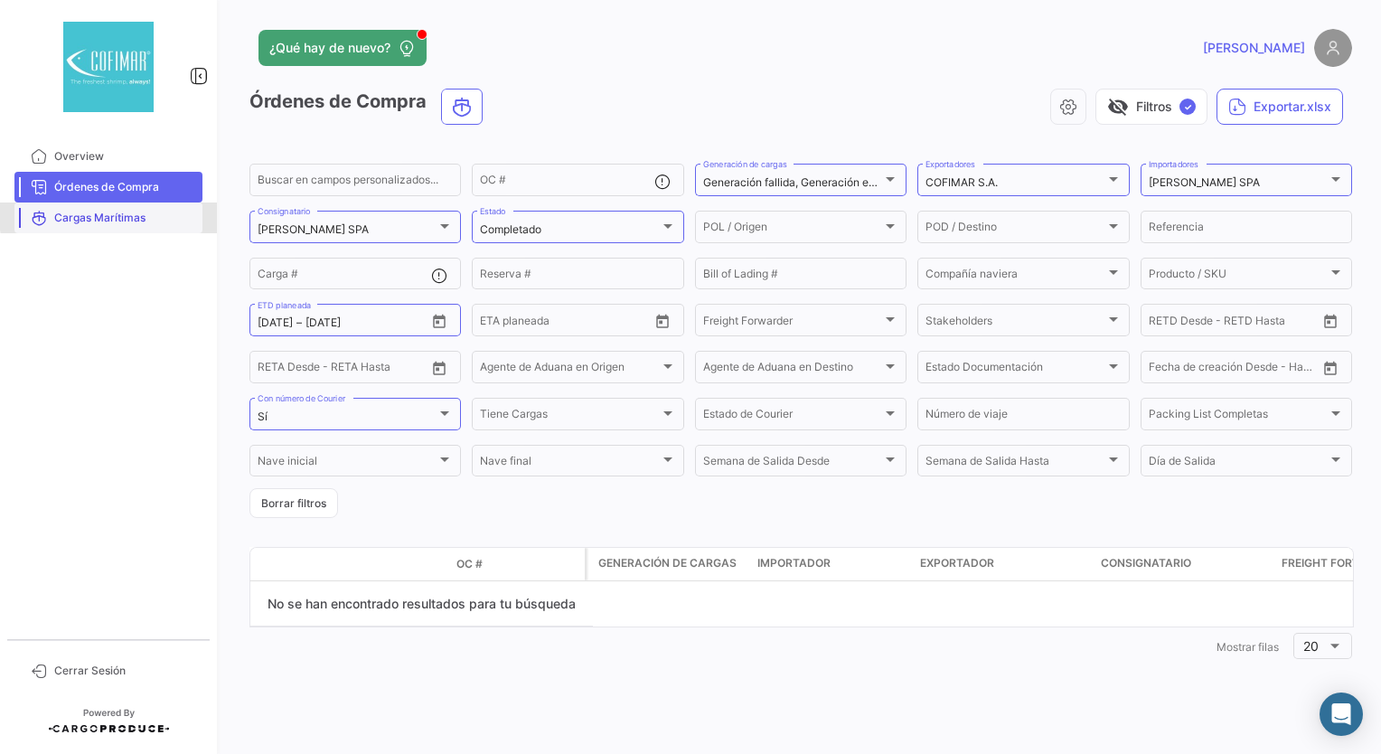
click at [113, 216] on span "Cargas Marítimas" at bounding box center [124, 218] width 141 height 16
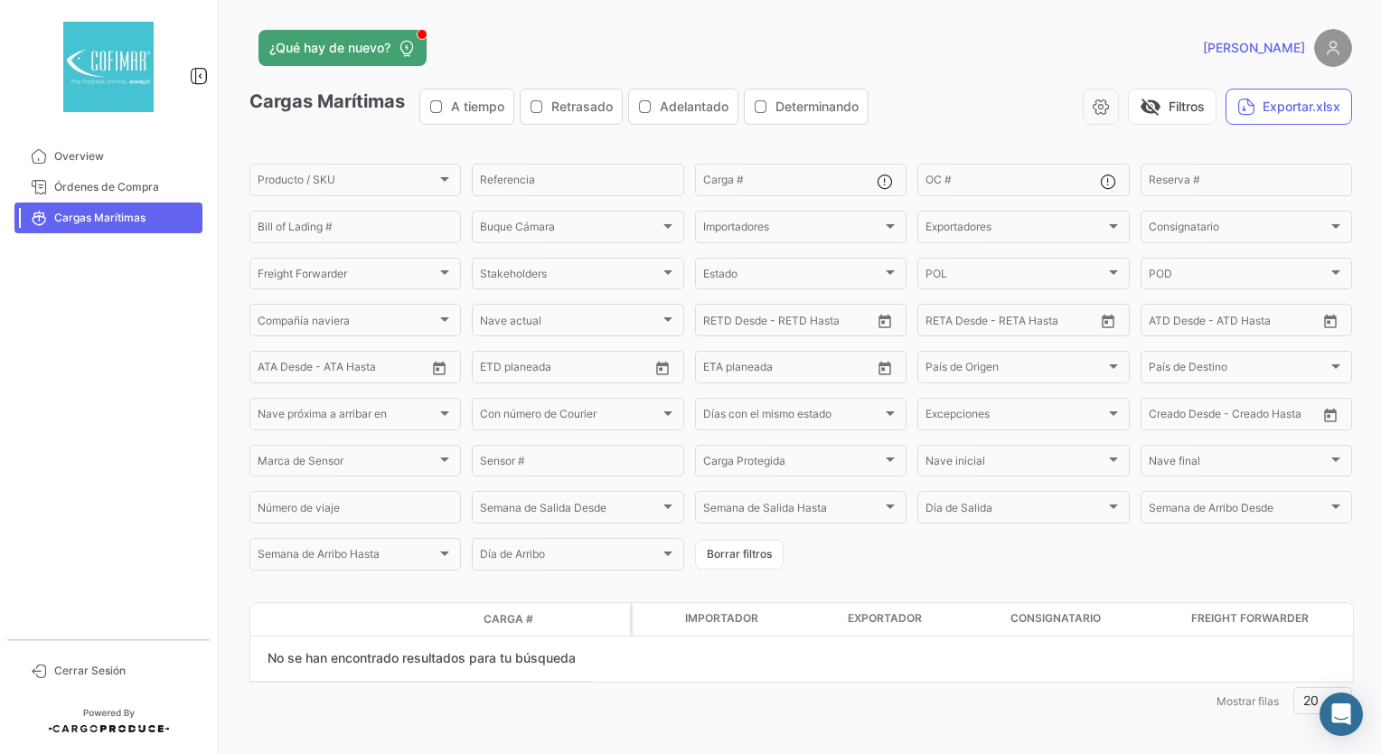
click at [443, 109] on icon "button" at bounding box center [436, 106] width 14 height 14
click at [544, 108] on icon "button" at bounding box center [536, 106] width 14 height 14
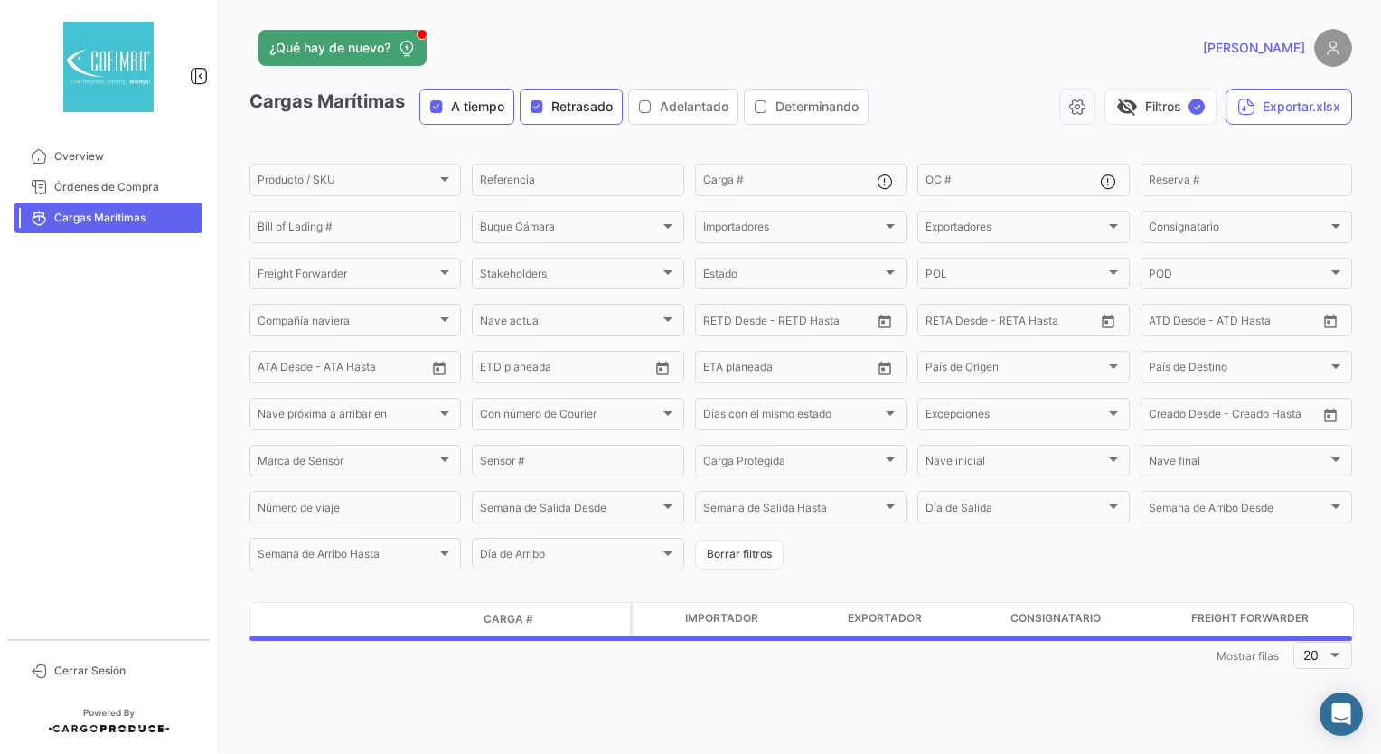
click at [648, 100] on icon "button" at bounding box center [645, 106] width 14 height 14
click at [768, 107] on icon "button" at bounding box center [761, 106] width 14 height 14
click at [442, 103] on icon "button" at bounding box center [436, 106] width 14 height 14
drag, startPoint x: 533, startPoint y: 102, endPoint x: 553, endPoint y: 103, distance: 19.9
click at [535, 102] on icon "button" at bounding box center [536, 106] width 14 height 14
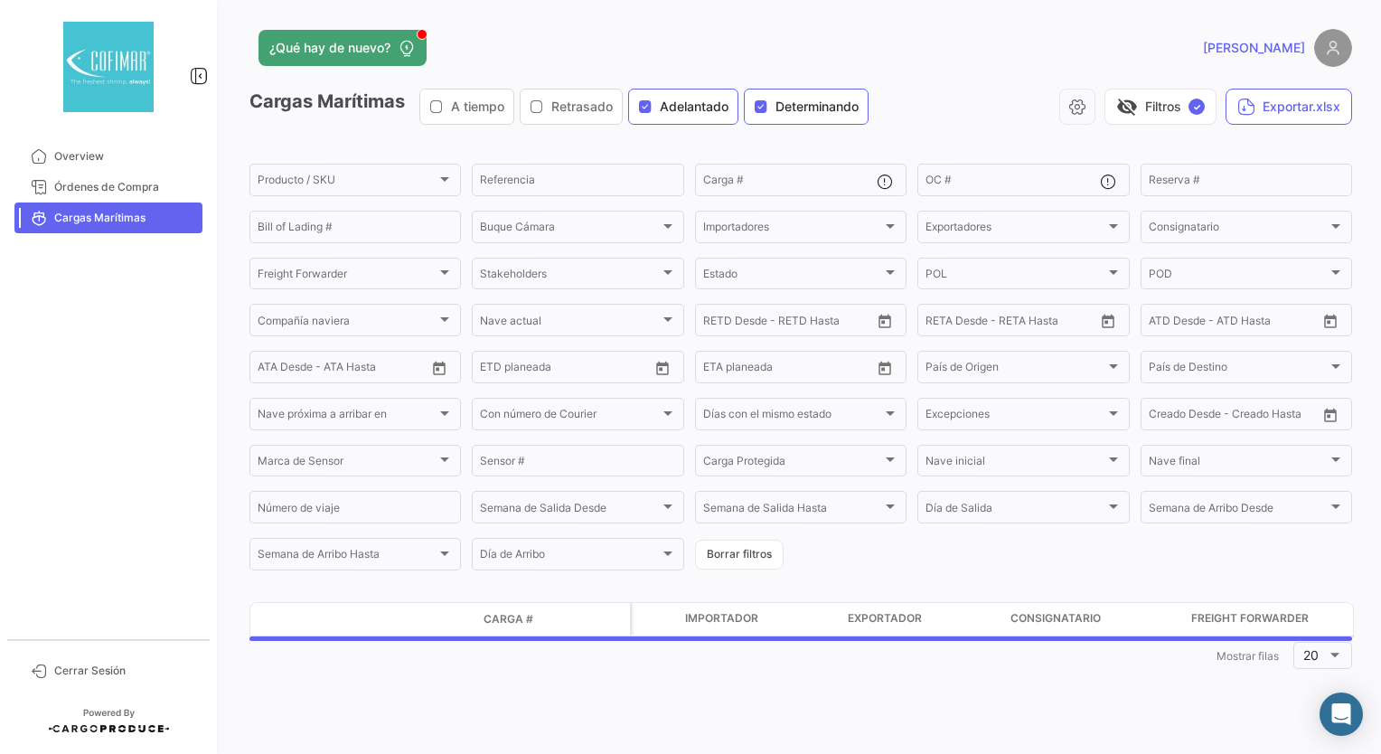
drag, startPoint x: 635, startPoint y: 105, endPoint x: 654, endPoint y: 110, distance: 19.7
click at [647, 110] on span "Adelantado" at bounding box center [683, 107] width 108 height 18
click at [775, 113] on div "Determinando" at bounding box center [806, 107] width 105 height 18
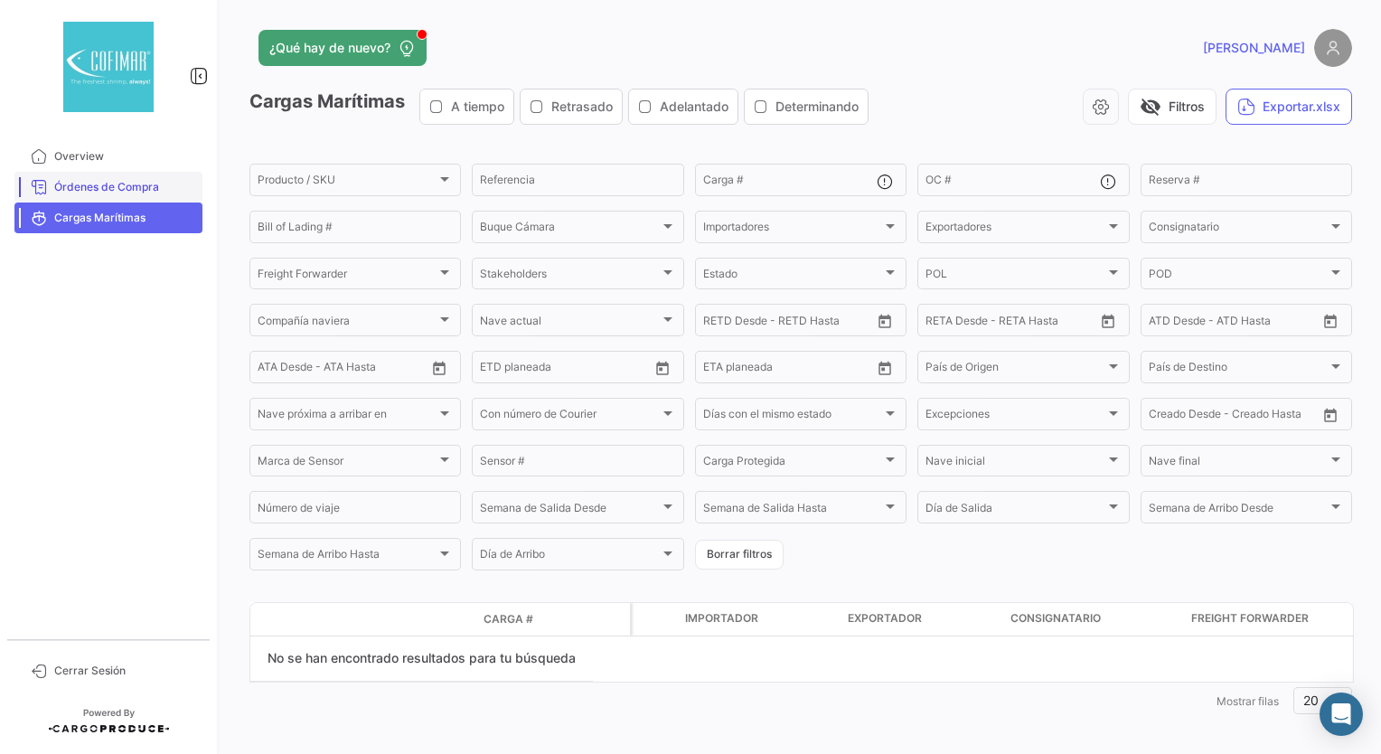
click at [89, 183] on span "Órdenes de Compra" at bounding box center [124, 187] width 141 height 16
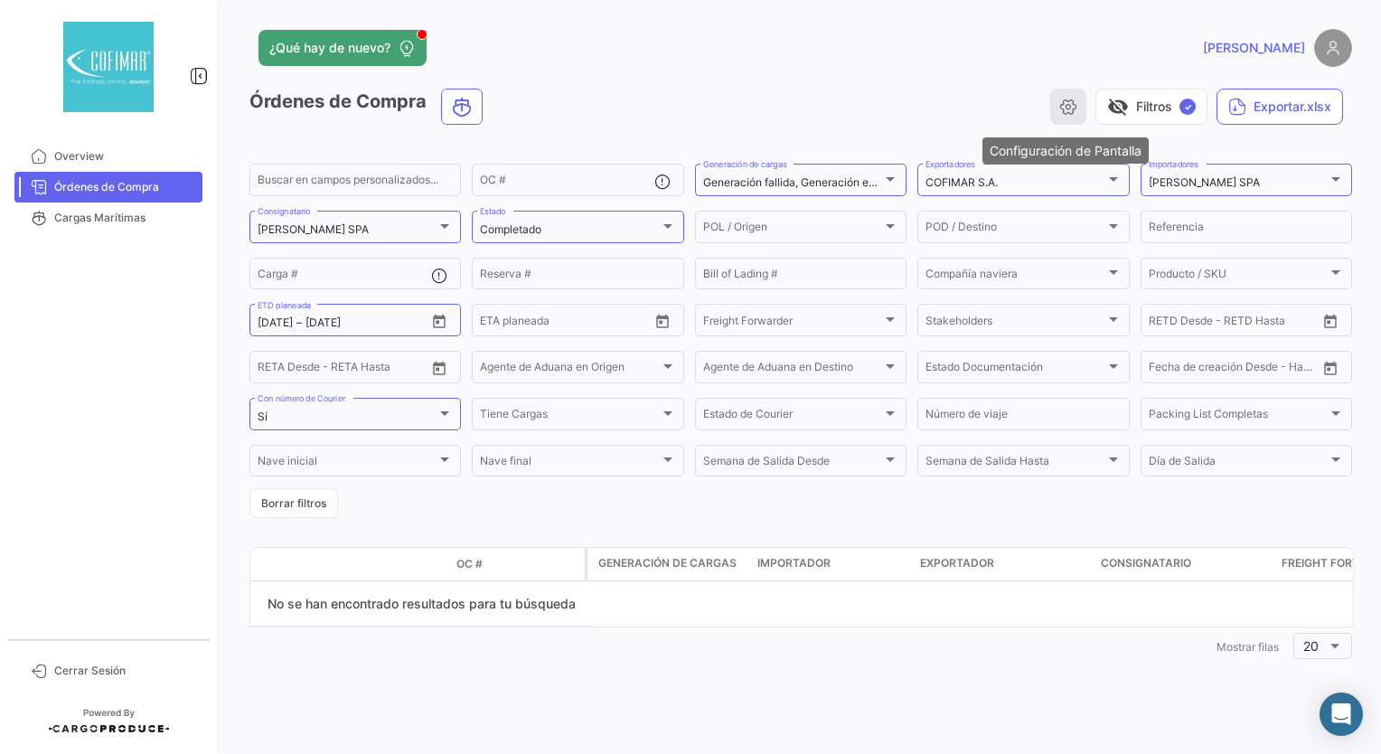
click at [1059, 105] on icon "button" at bounding box center [1068, 107] width 18 height 18
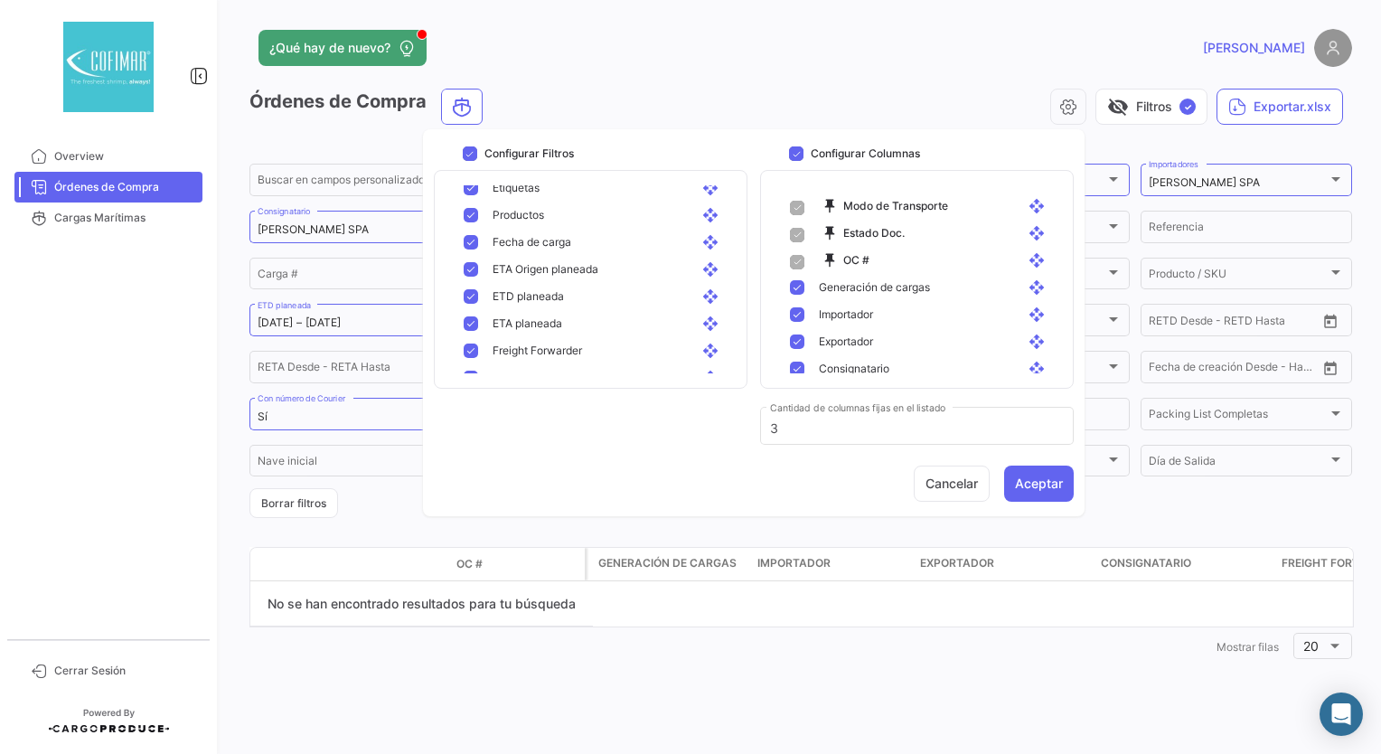
scroll to position [904, 0]
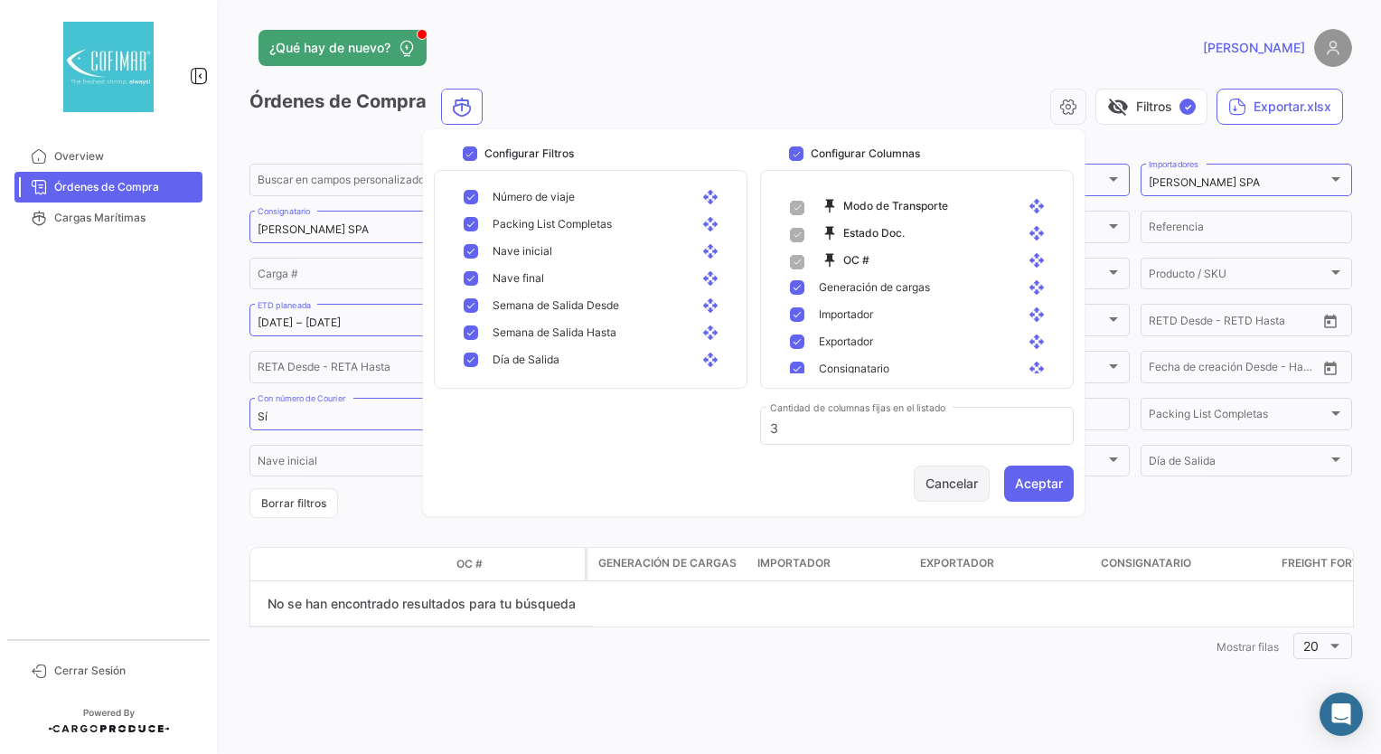
click at [970, 479] on button "Cancelar" at bounding box center [951, 483] width 76 height 36
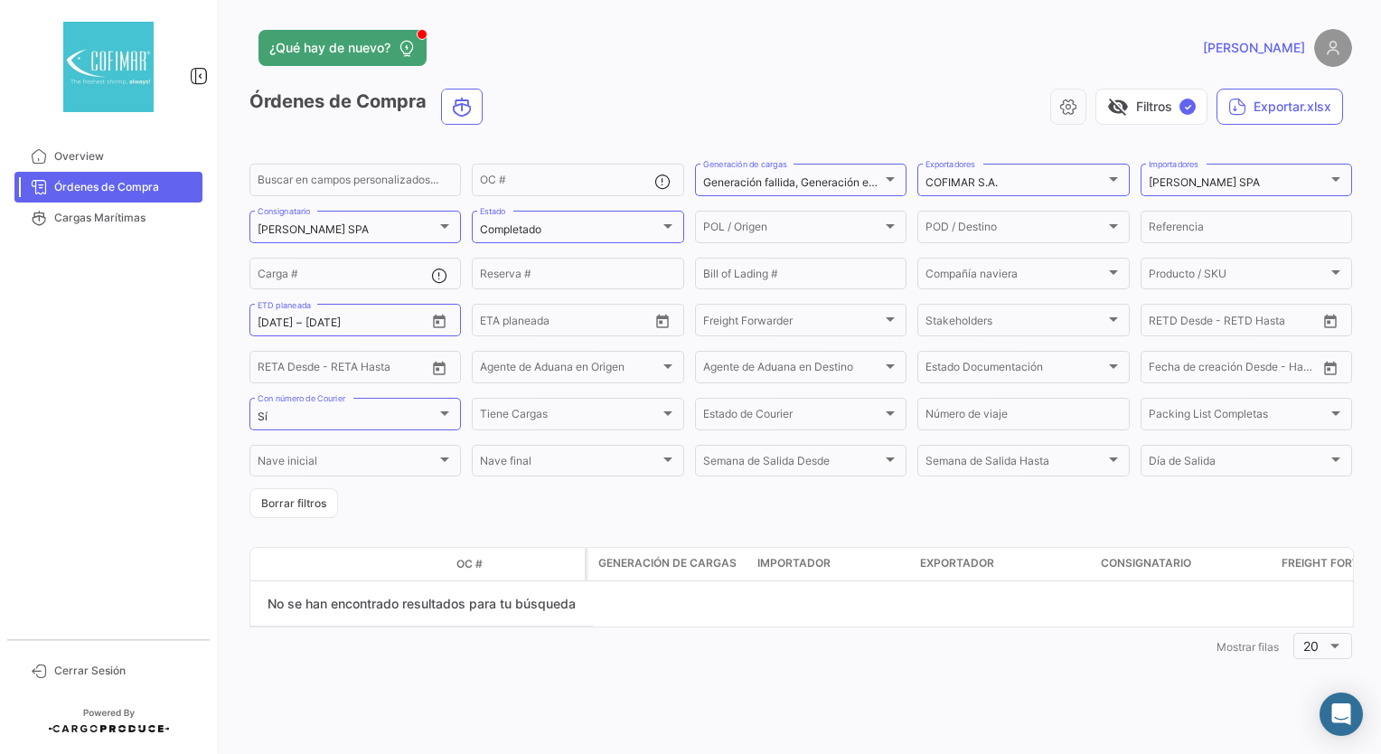
drag, startPoint x: 549, startPoint y: 338, endPoint x: 539, endPoint y: 318, distance: 22.6
click at [549, 338] on mat-form-field "Desde – ETA planeada" at bounding box center [577, 320] width 211 height 38
